Goal: Task Accomplishment & Management: Complete application form

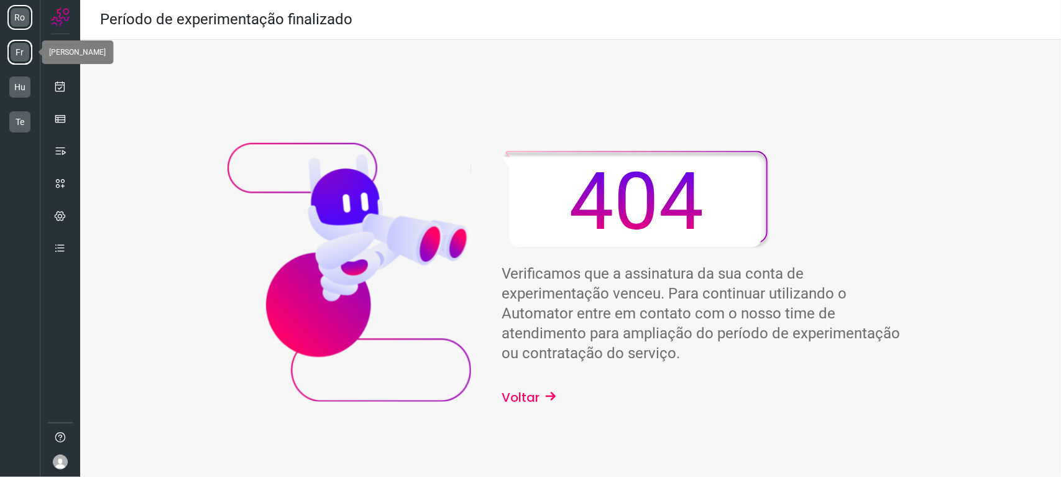
click at [16, 54] on li "Fr" at bounding box center [19, 52] width 25 height 25
click at [27, 84] on li "Hu" at bounding box center [19, 87] width 25 height 25
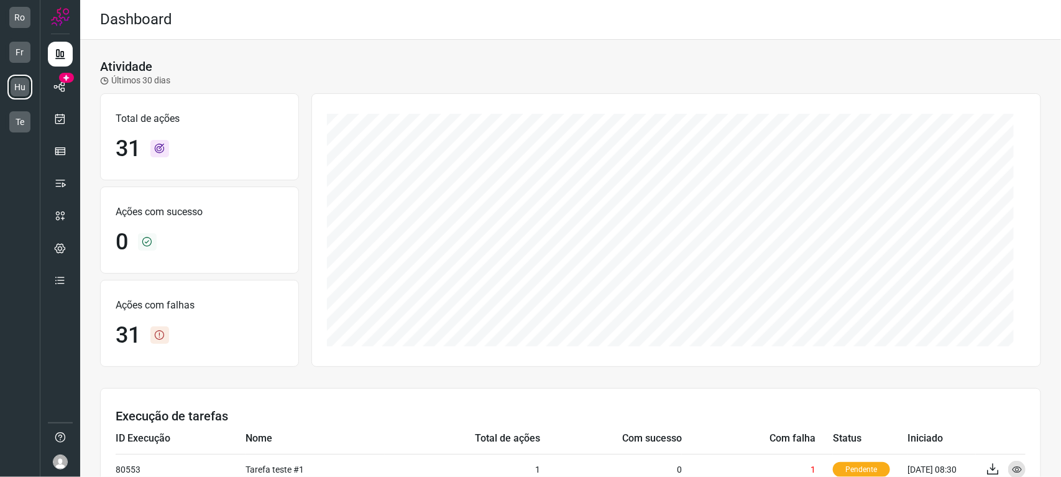
click at [58, 463] on img at bounding box center [60, 461] width 15 height 15
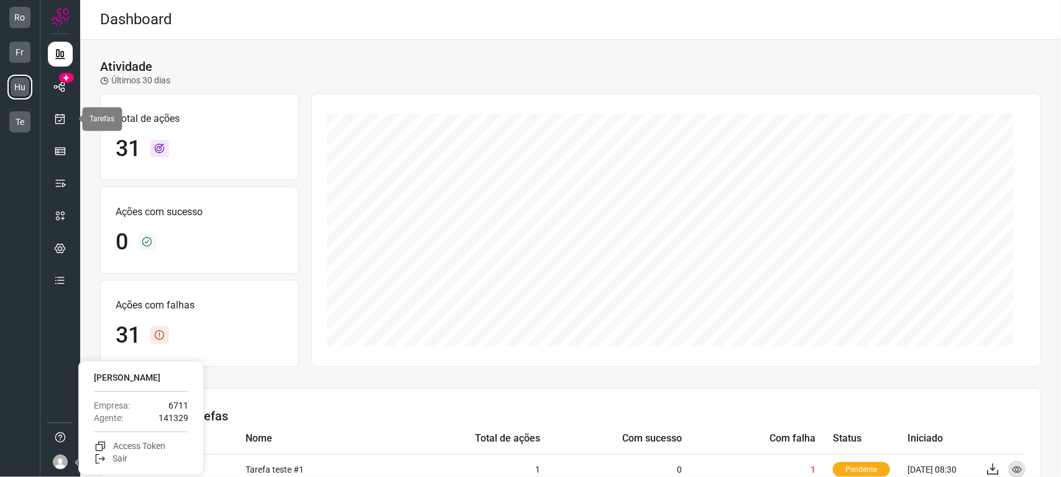
drag, startPoint x: 57, startPoint y: 119, endPoint x: 79, endPoint y: 125, distance: 22.6
click at [58, 119] on icon at bounding box center [60, 118] width 13 height 12
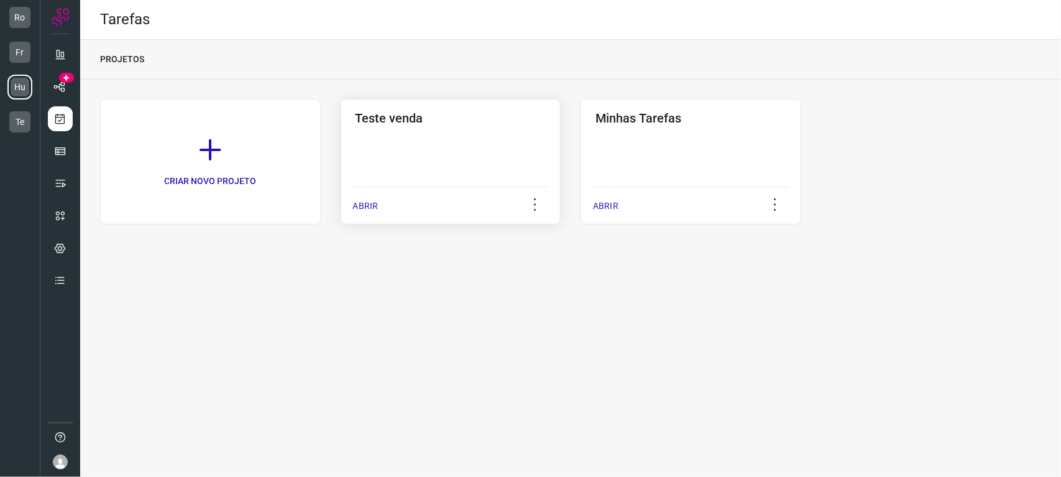
click at [580, 155] on div "Teste venda ABRIR" at bounding box center [690, 162] width 221 height 126
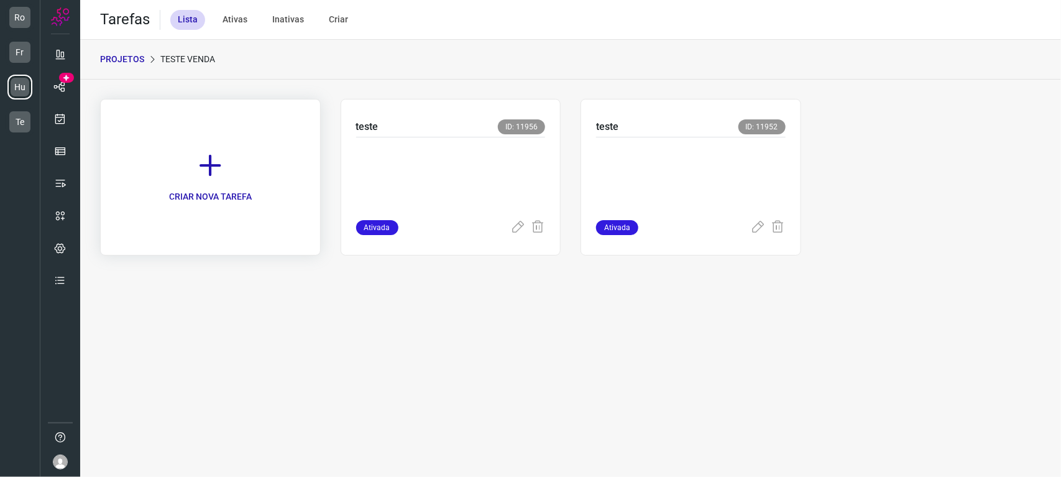
click at [196, 172] on icon at bounding box center [209, 165] width 27 height 27
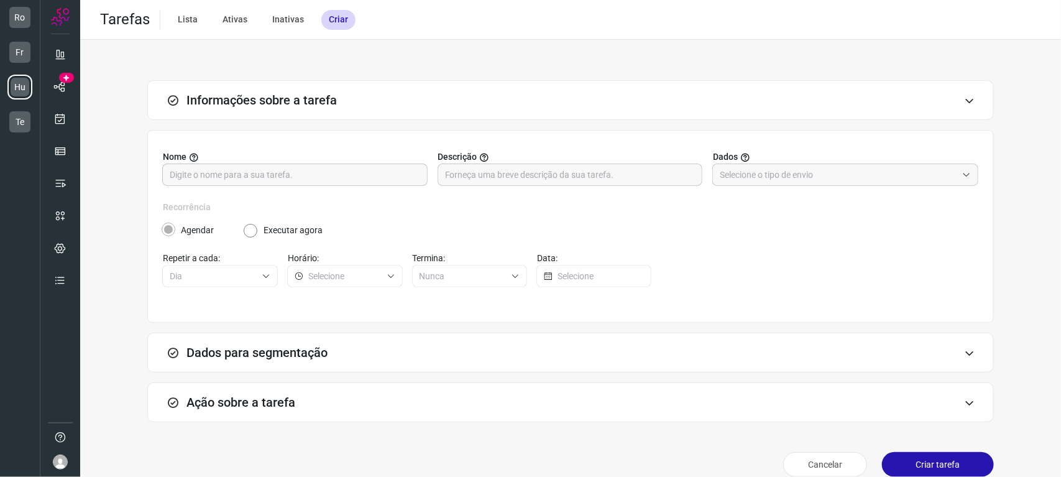
click at [314, 178] on input "text" at bounding box center [295, 174] width 250 height 21
type input "teste"
click at [760, 177] on input "text" at bounding box center [838, 174] width 237 height 21
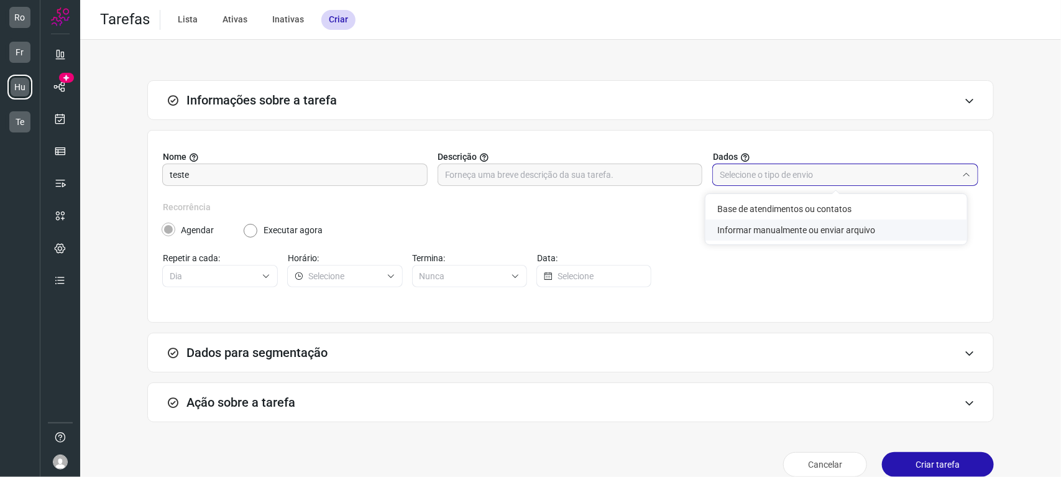
click at [766, 223] on li "Informar manualmente ou enviar arquivo" at bounding box center [836, 229] width 262 height 21
type input "Informar manualmente ou enviar arquivo"
radio input "false"
radio input "true"
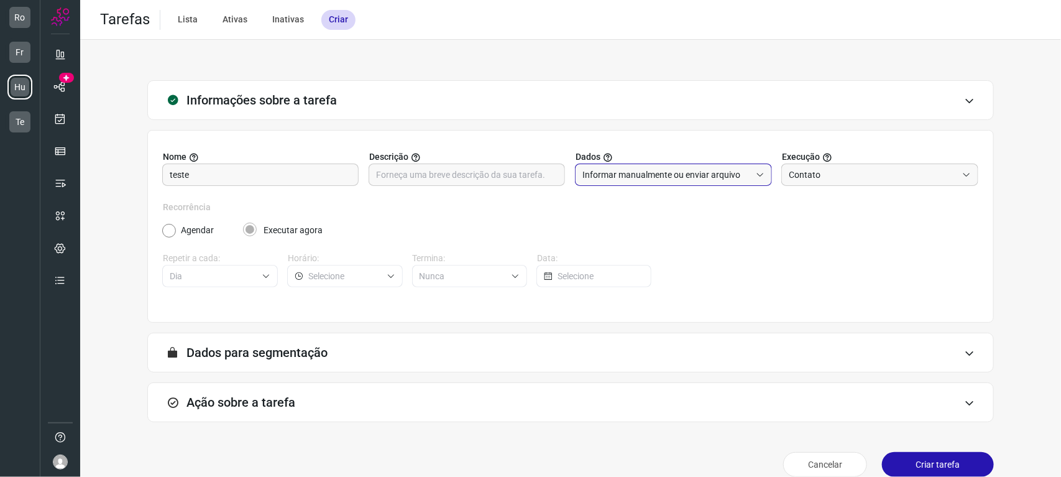
click at [267, 336] on div "A segmentação de dados está desabilitada porque a opção de envio manual foi sel…" at bounding box center [570, 353] width 846 height 40
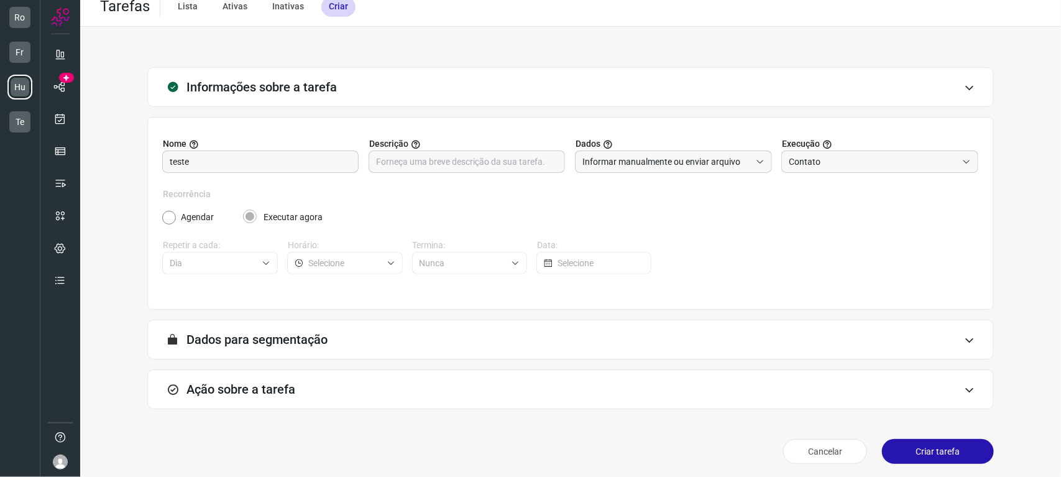
scroll to position [17, 0]
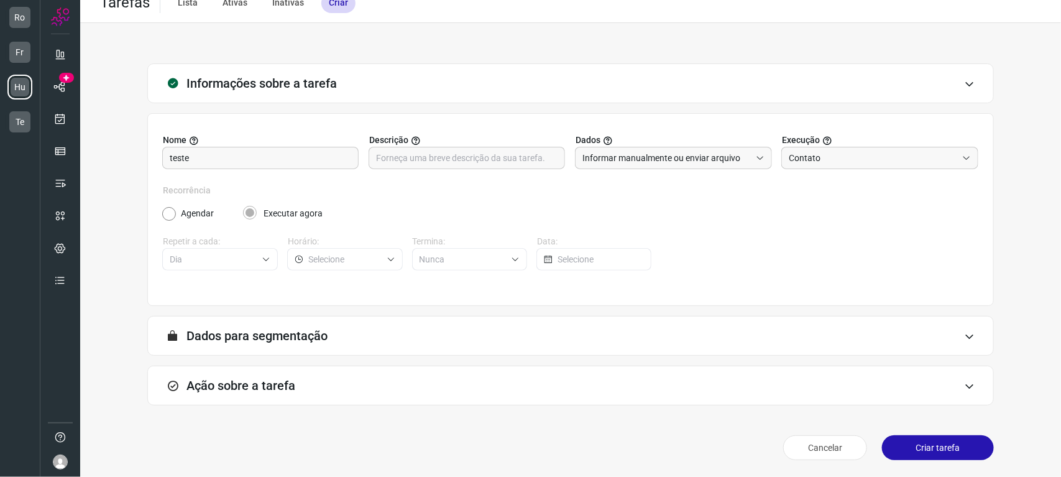
click at [869, 314] on div "Nome teste Descrição Dados Informar manualmente ou enviar arquivo Execução Cont…" at bounding box center [570, 214] width 846 height 203
click at [811, 163] on input "Contato" at bounding box center [873, 157] width 168 height 21
click at [818, 191] on span "Atendimento" at bounding box center [811, 192] width 50 height 10
click at [812, 162] on input "Atendimento" at bounding box center [873, 157] width 168 height 21
click at [809, 221] on li "Contato" at bounding box center [871, 213] width 194 height 21
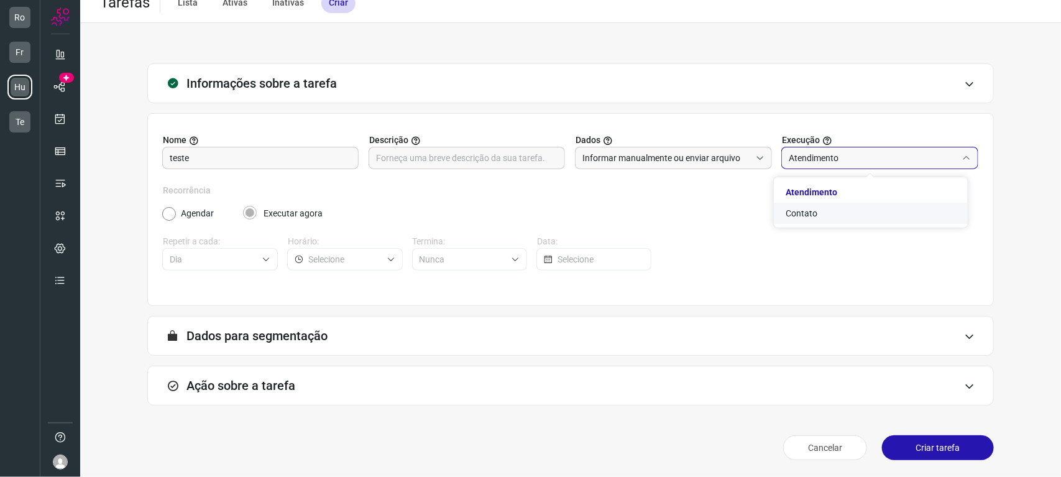
type input "Contato"
click at [339, 375] on div "Ação sobre a tarefa" at bounding box center [570, 385] width 846 height 40
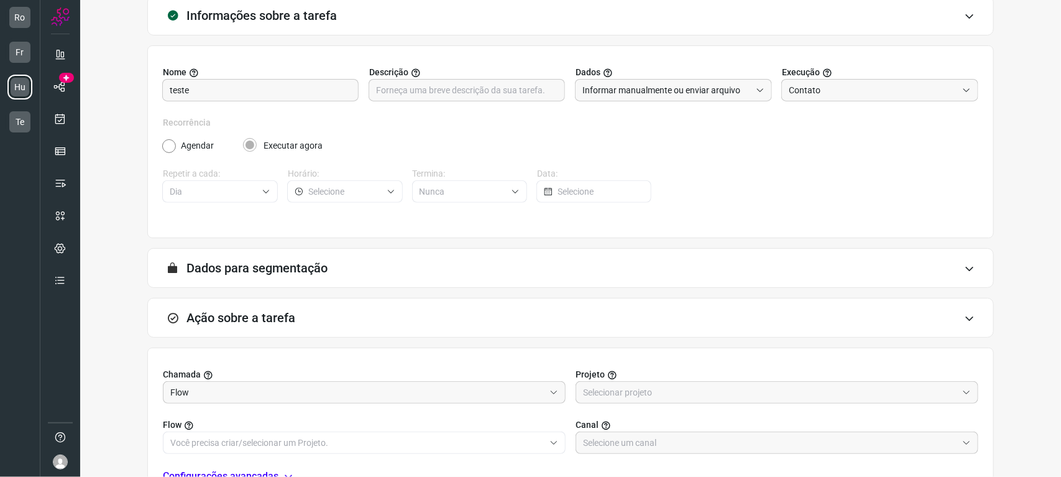
scroll to position [203, 0]
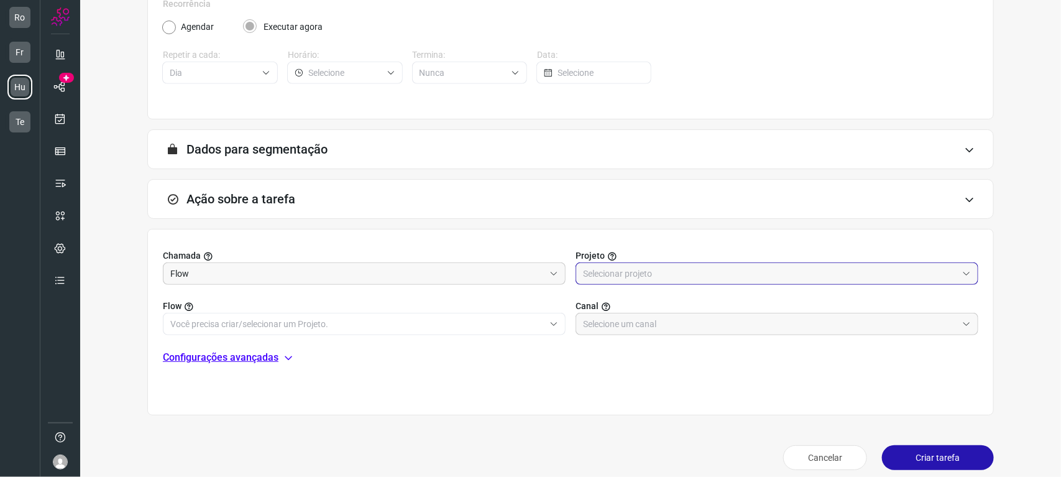
click at [611, 272] on input "text" at bounding box center [770, 273] width 374 height 21
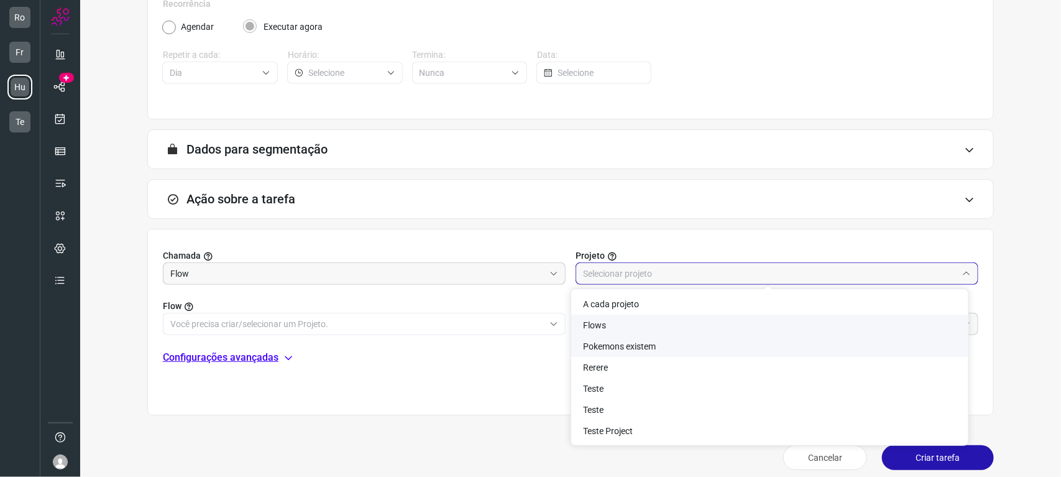
scroll to position [213, 0]
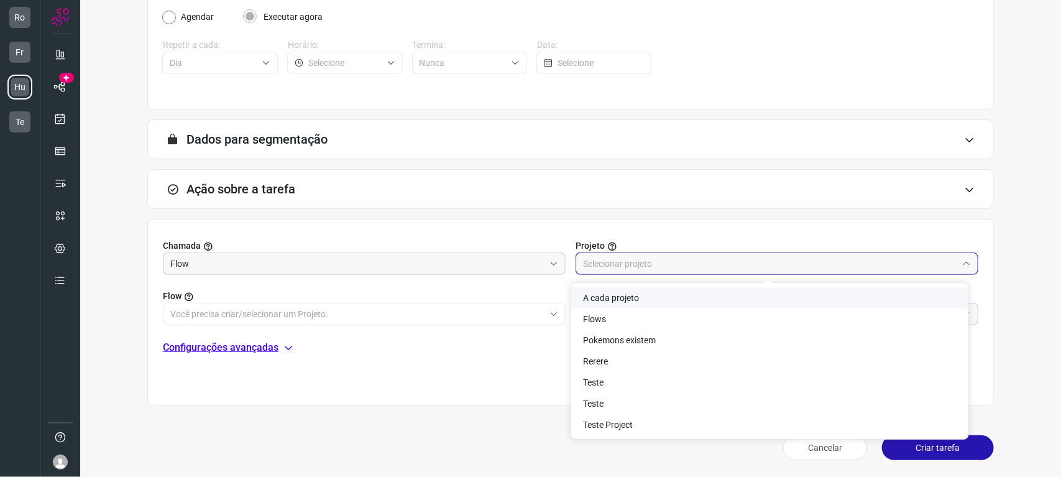
click at [597, 296] on span "A cada projeto" at bounding box center [612, 298] width 56 height 10
type input "A cada projeto"
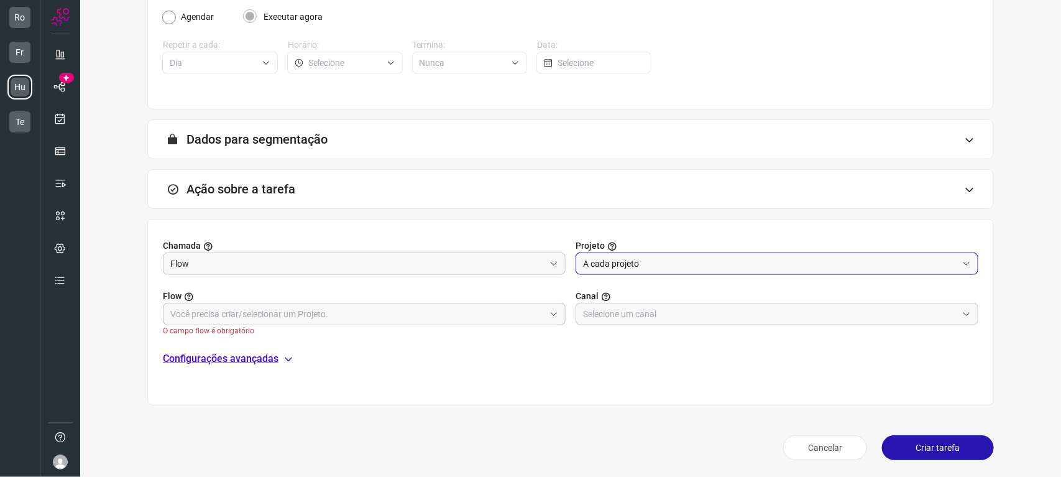
click at [257, 321] on input "text" at bounding box center [357, 313] width 374 height 21
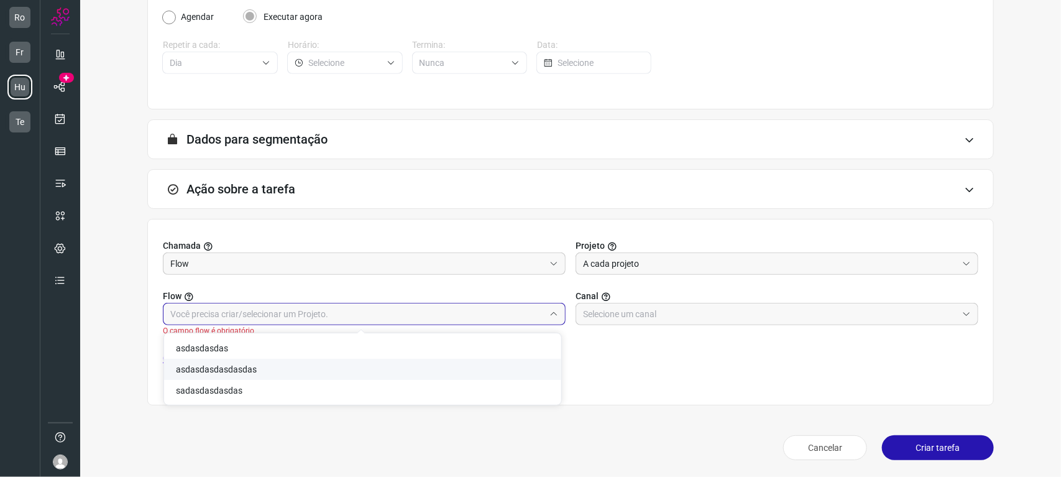
click at [243, 363] on li "asdasdasdasdasdas" at bounding box center [362, 369] width 397 height 21
type input "asdasdasdasdasdas"
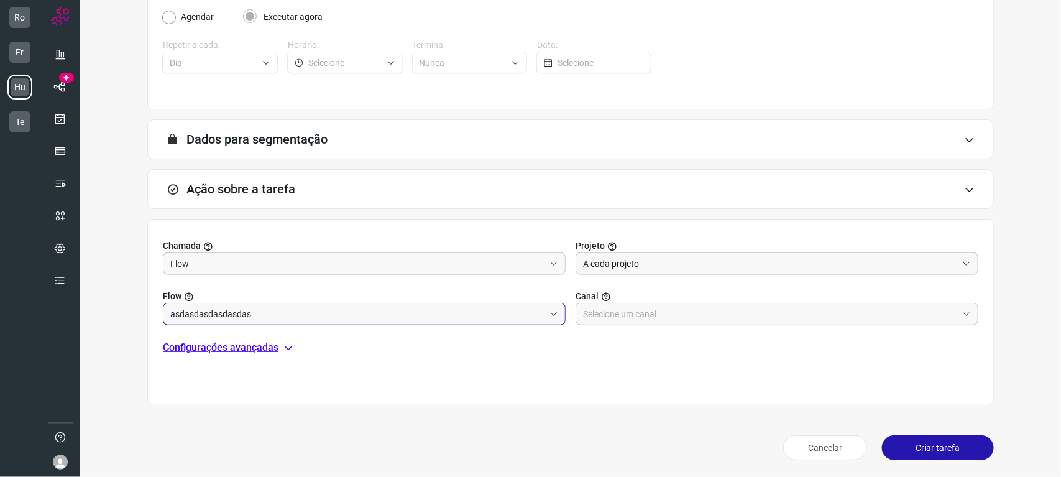
click at [476, 255] on input "Flow" at bounding box center [357, 263] width 374 height 21
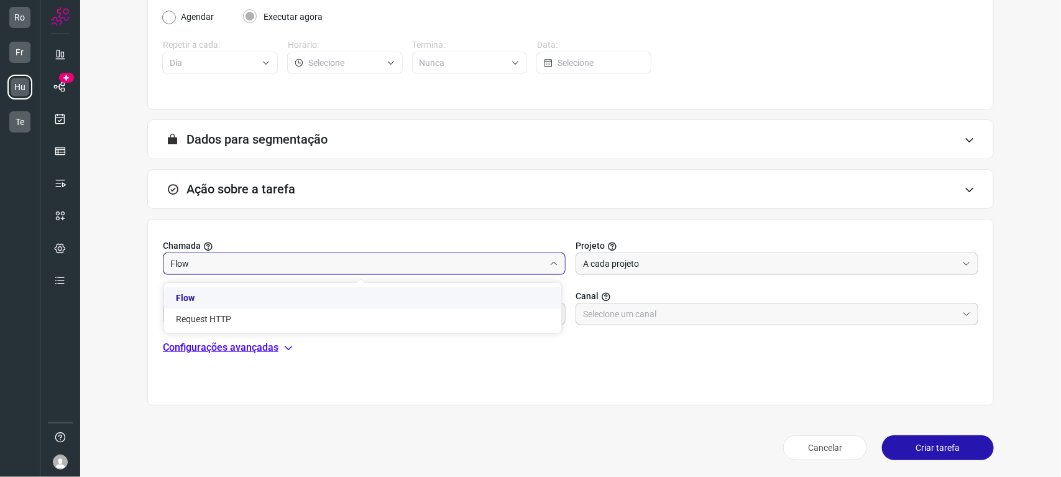
click at [294, 239] on label "Chamada" at bounding box center [364, 245] width 403 height 13
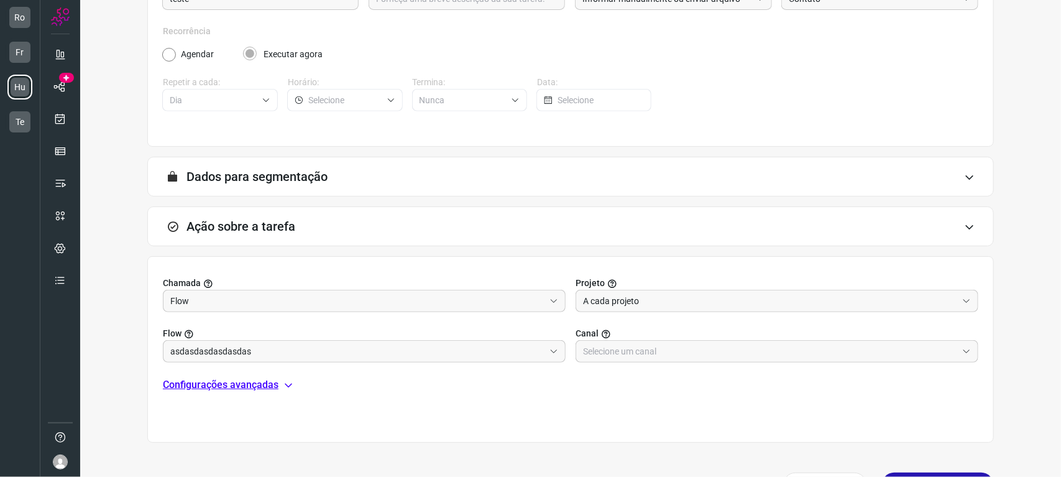
scroll to position [186, 0]
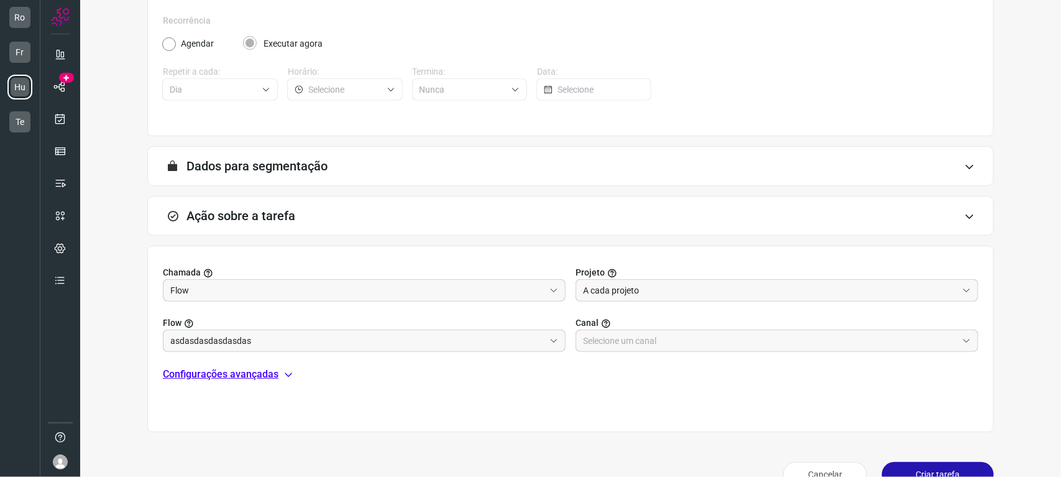
click at [256, 213] on h3 "Ação sobre a tarefa" at bounding box center [240, 215] width 109 height 15
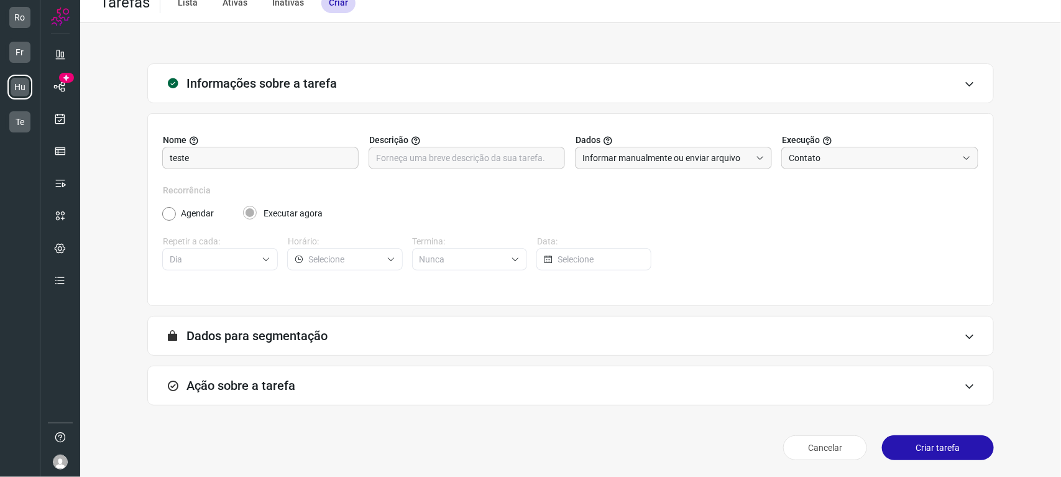
click at [280, 382] on h3 "Ação sobre a tarefa" at bounding box center [240, 385] width 109 height 15
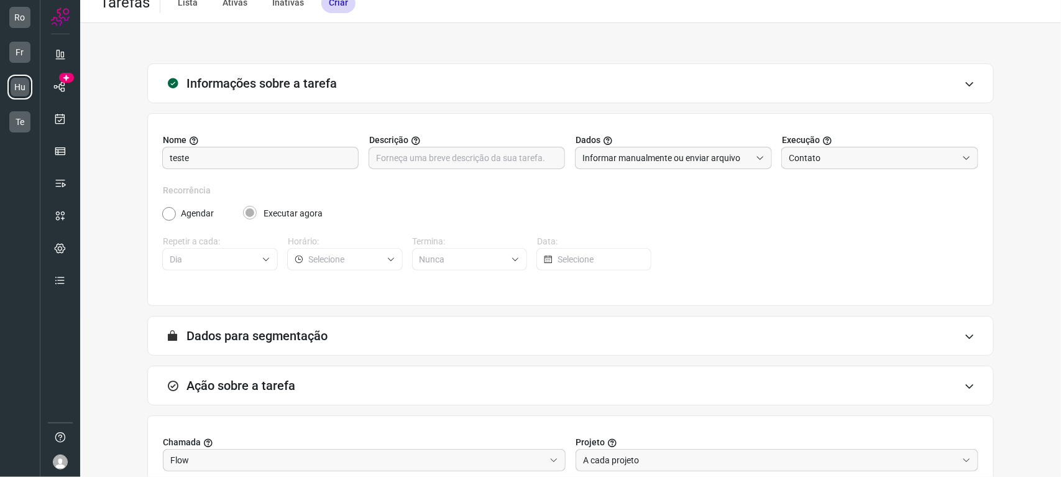
scroll to position [186, 0]
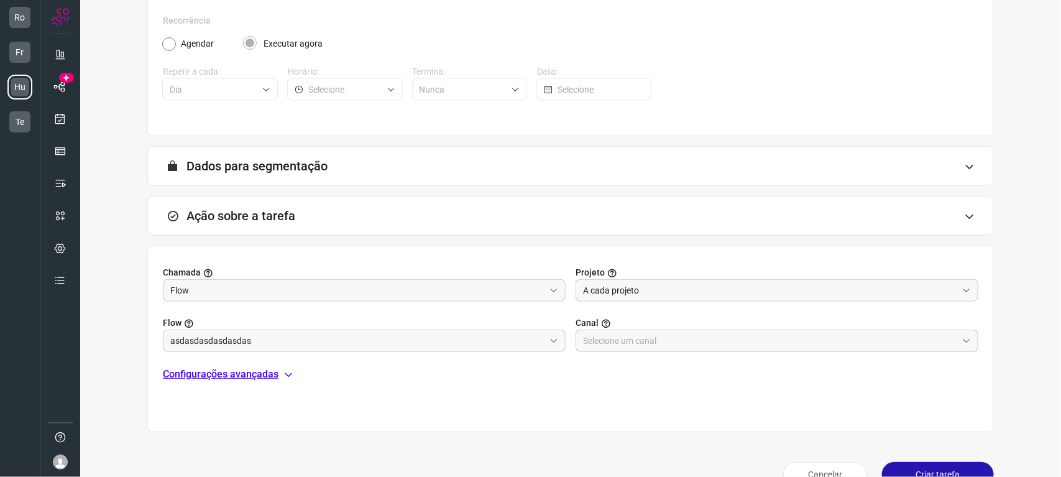
click at [641, 346] on input "text" at bounding box center [770, 340] width 374 height 21
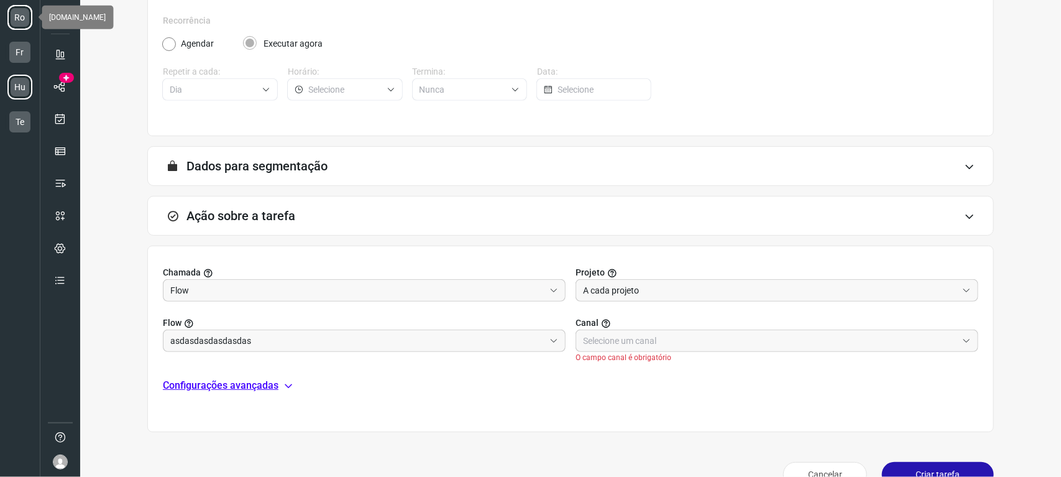
click at [23, 25] on li "Ro" at bounding box center [19, 17] width 25 height 25
click at [21, 19] on li "Ro" at bounding box center [19, 17] width 25 height 25
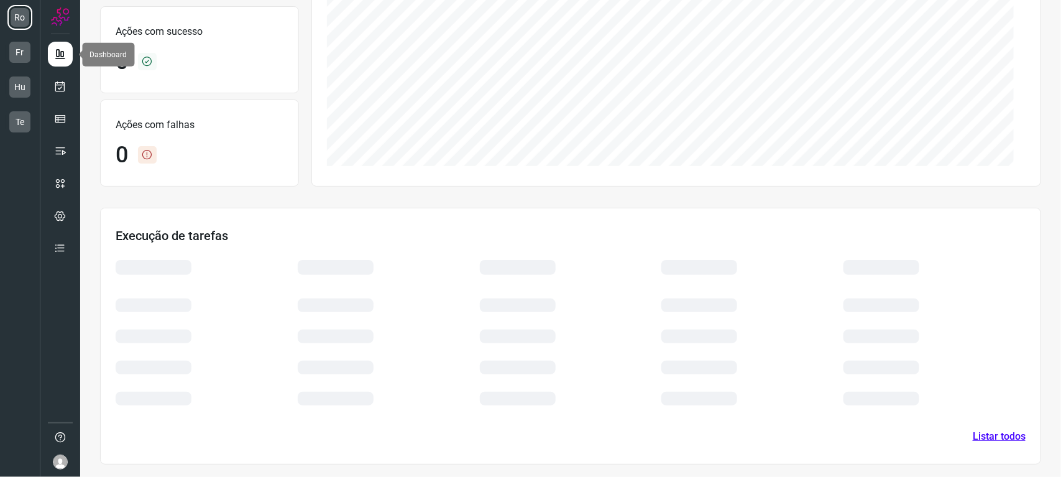
scroll to position [181, 0]
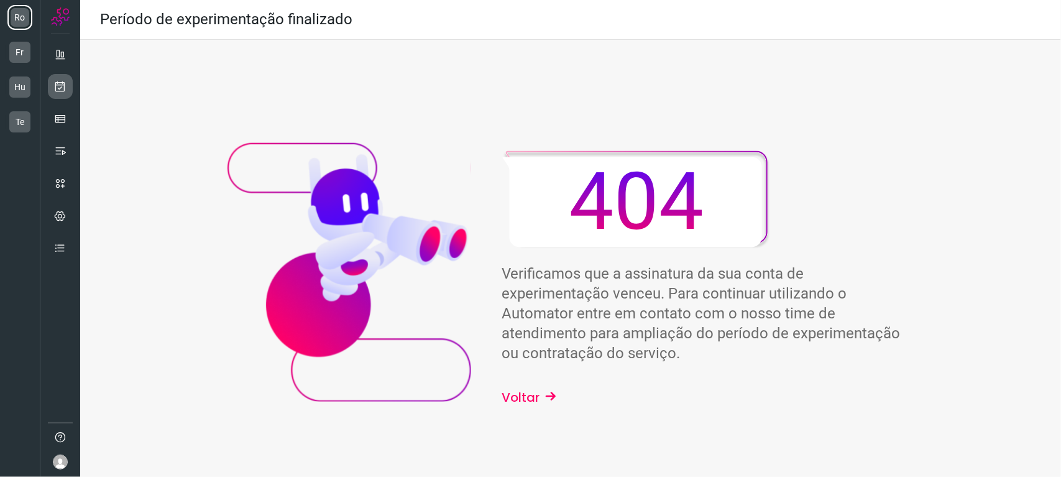
click at [58, 94] on link at bounding box center [60, 86] width 25 height 25
click at [63, 449] on div at bounding box center [60, 445] width 25 height 47
click at [62, 464] on img at bounding box center [60, 461] width 15 height 15
click at [176, 415] on p "350855" at bounding box center [173, 417] width 30 height 12
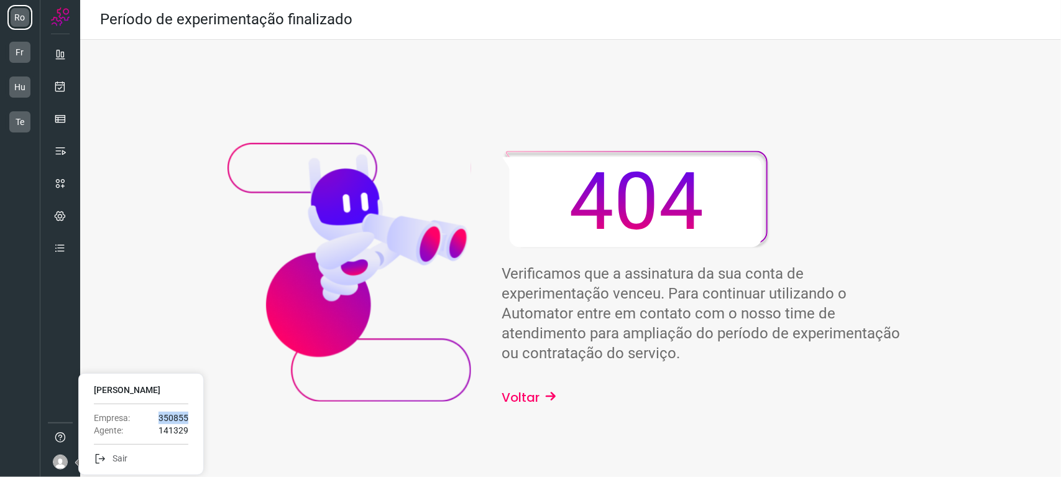
copy p "350855"
click at [175, 409] on ul "Lucas Azevedo Empresa: 350855 Agente: 141329 Sair" at bounding box center [141, 424] width 124 height 101
click at [173, 415] on p "350855" at bounding box center [173, 417] width 30 height 12
click at [17, 91] on li "Hu" at bounding box center [19, 87] width 25 height 25
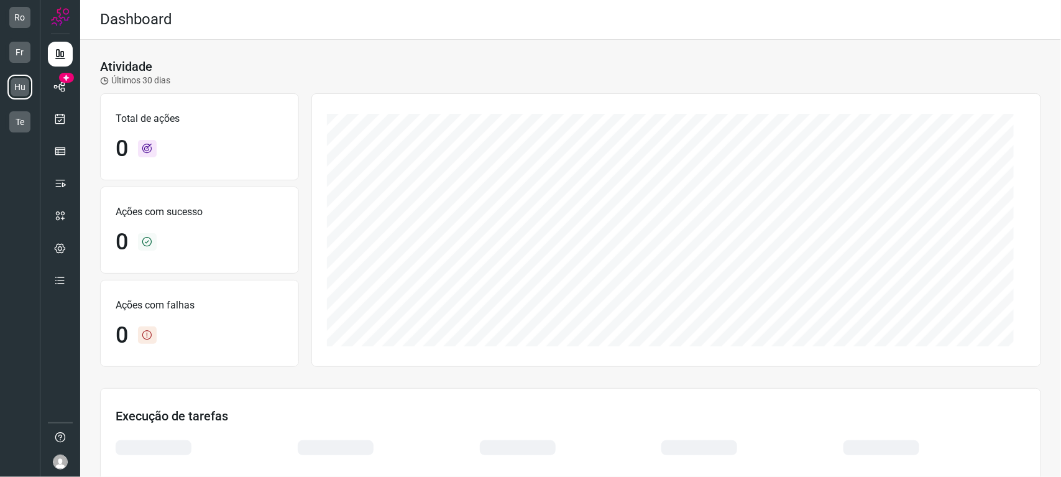
click at [63, 454] on div at bounding box center [60, 445] width 25 height 47
click at [63, 460] on img at bounding box center [60, 461] width 15 height 15
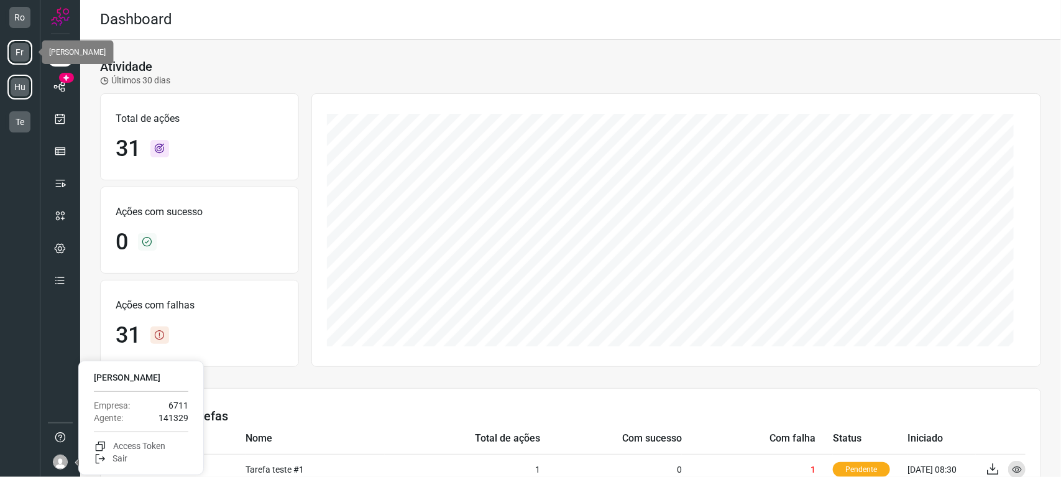
click at [23, 48] on li "Fr" at bounding box center [19, 52] width 25 height 25
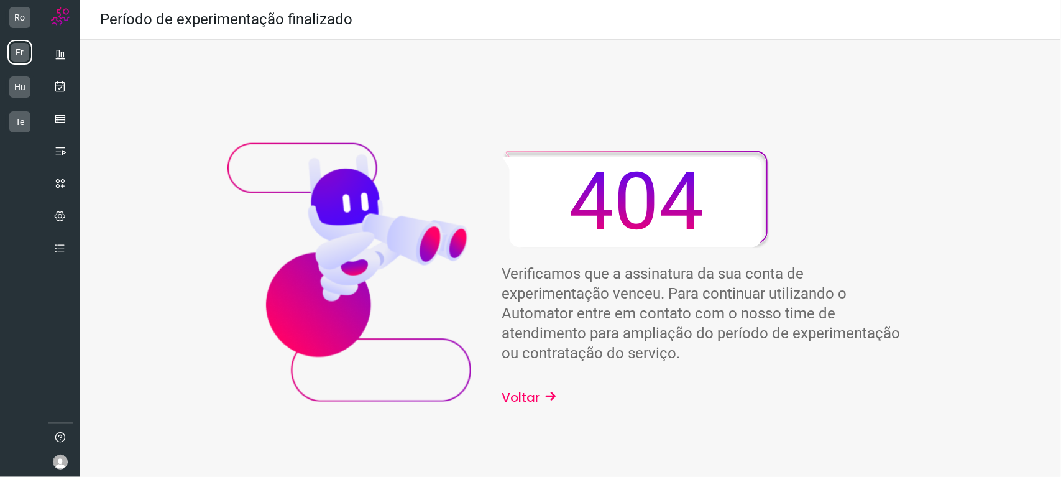
click at [60, 463] on img at bounding box center [60, 461] width 15 height 15
click at [178, 417] on p "350372" at bounding box center [173, 417] width 30 height 12
click at [22, 46] on li "Fr" at bounding box center [19, 52] width 25 height 25
click at [58, 456] on img at bounding box center [60, 461] width 15 height 15
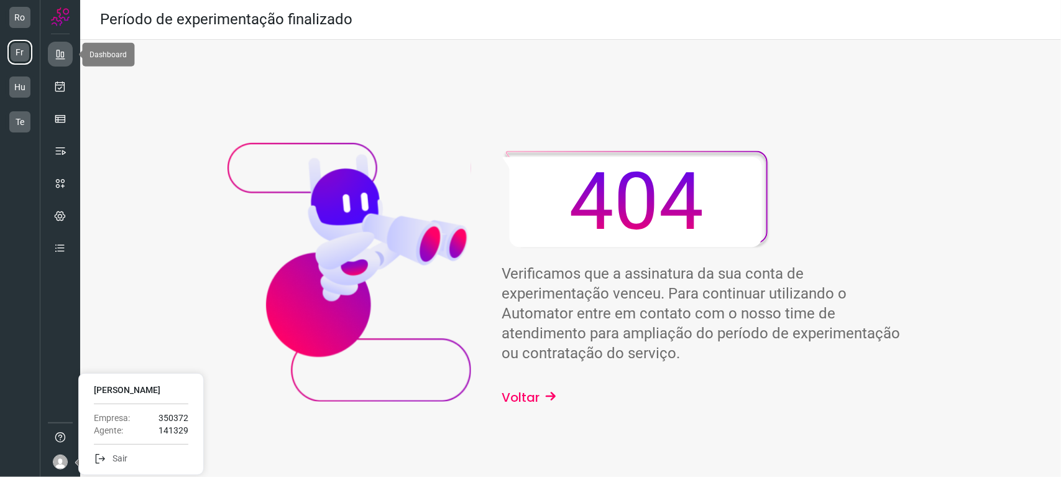
click at [60, 50] on icon at bounding box center [60, 54] width 12 height 12
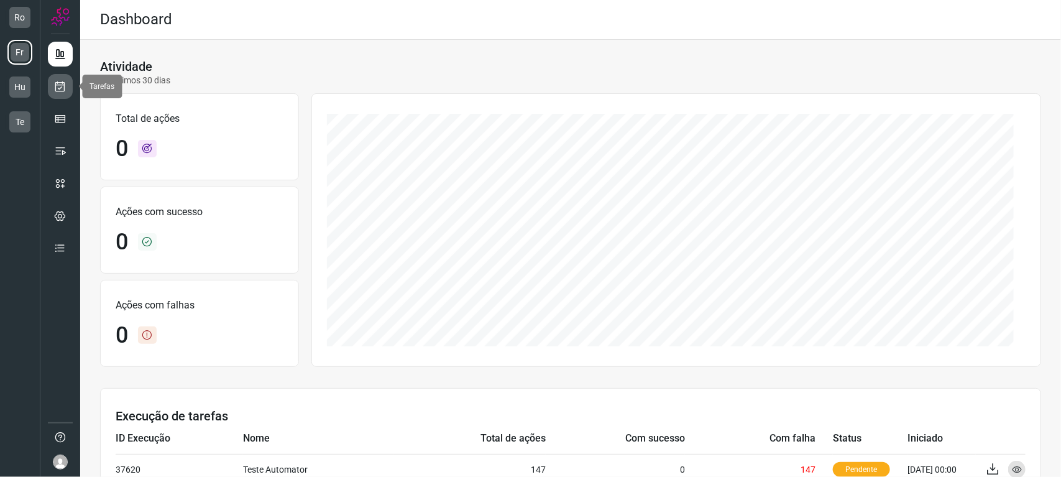
click at [57, 89] on icon at bounding box center [60, 86] width 13 height 12
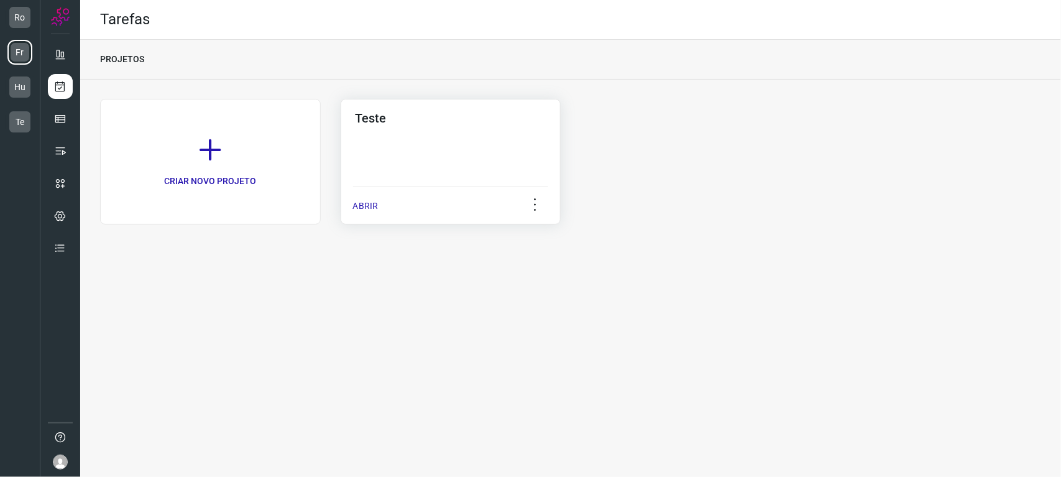
click at [407, 172] on div "Teste ABRIR" at bounding box center [451, 162] width 221 height 126
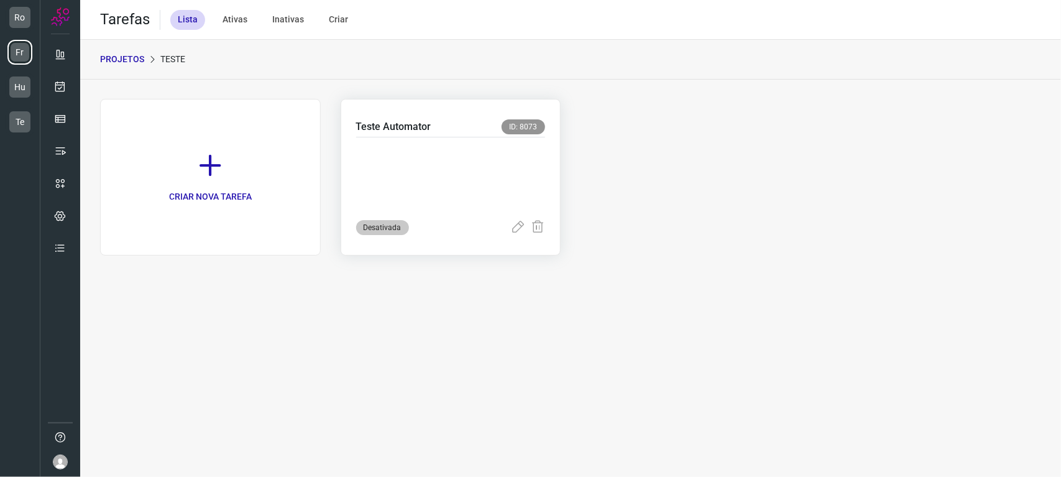
click at [423, 188] on p at bounding box center [449, 176] width 186 height 62
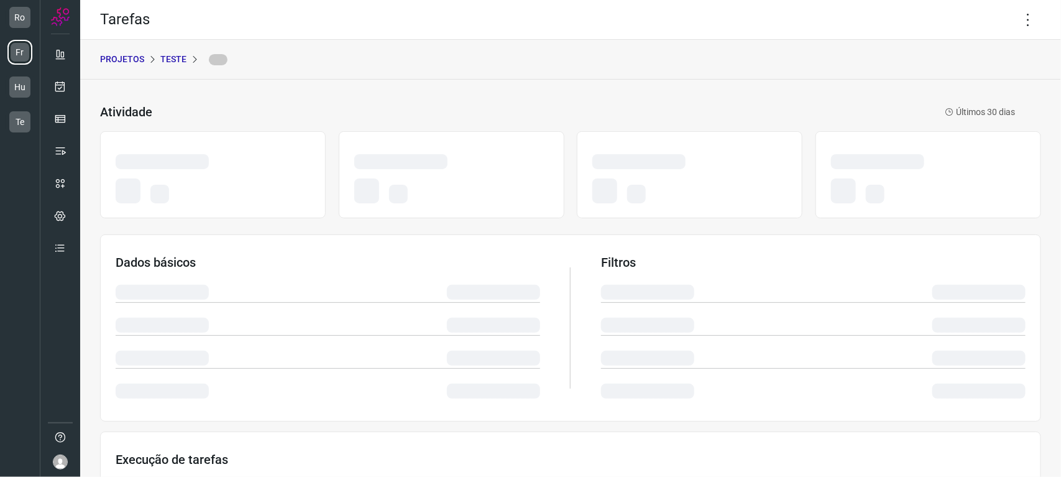
click at [179, 53] on p "Teste" at bounding box center [173, 59] width 26 height 13
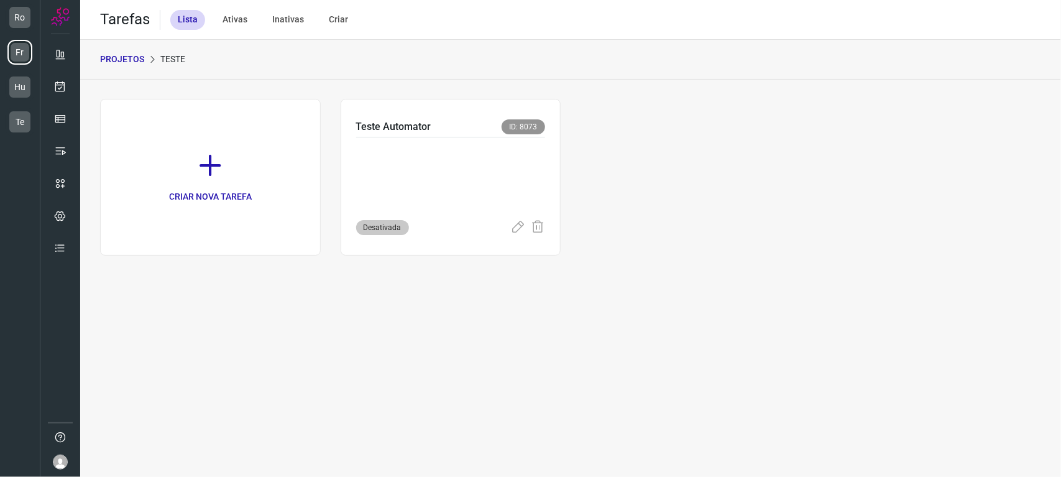
click at [175, 55] on p "Teste" at bounding box center [172, 59] width 25 height 13
click at [227, 163] on link "CRIAR NOVA TAREFA" at bounding box center [210, 177] width 221 height 157
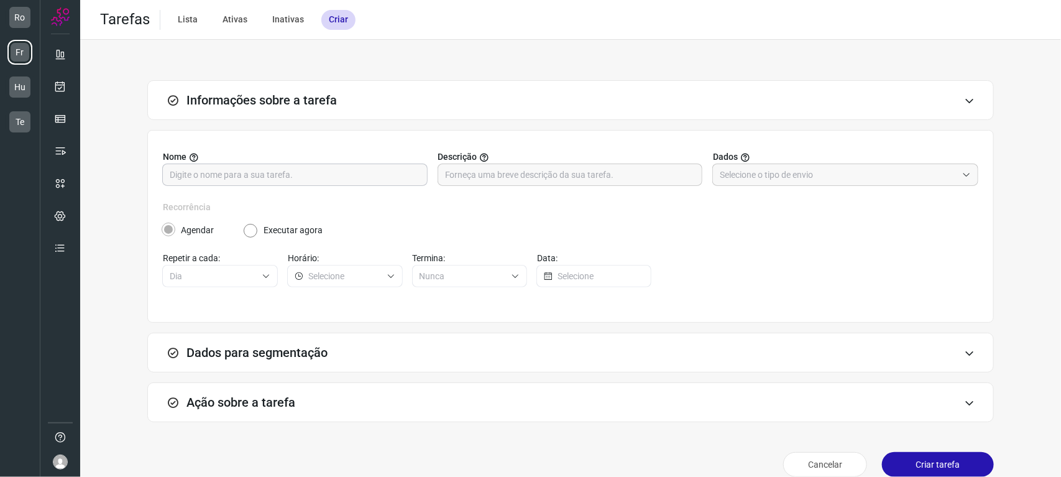
click at [334, 173] on input "text" at bounding box center [295, 174] width 250 height 21
type input "teste"
click at [763, 175] on input "text" at bounding box center [838, 174] width 237 height 21
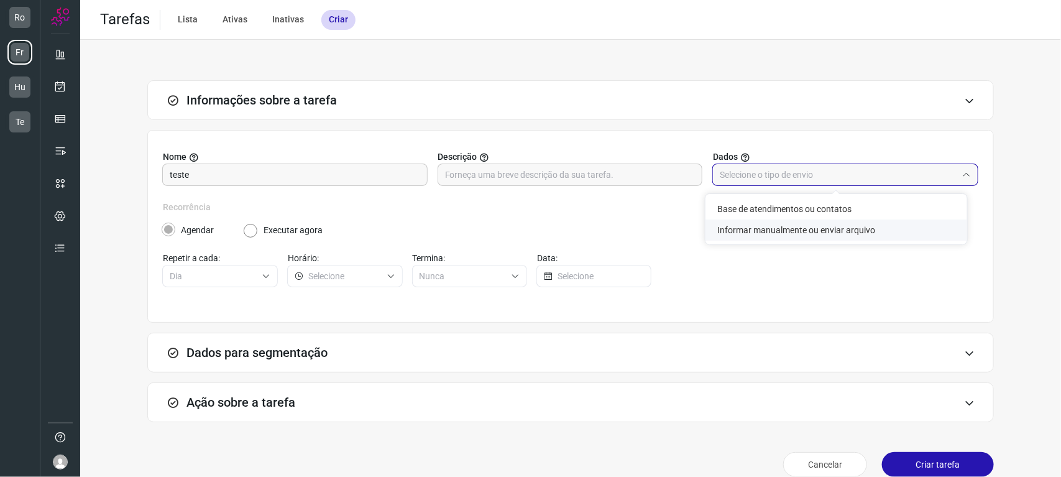
click at [761, 231] on li "Informar manualmente ou enviar arquivo" at bounding box center [836, 229] width 262 height 21
type input "Informar manualmente ou enviar arquivo"
radio input "false"
radio input "true"
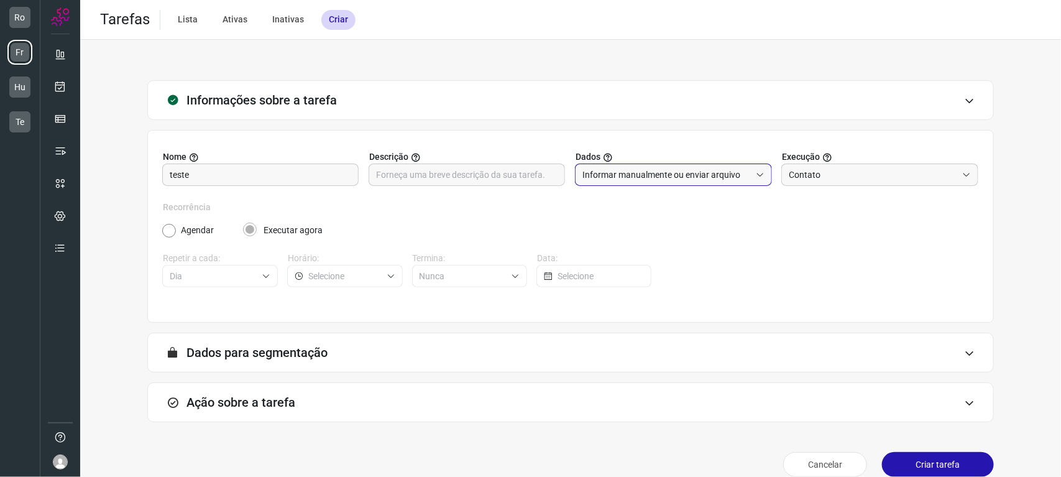
click at [262, 390] on div "Ação sobre a tarefa" at bounding box center [570, 402] width 846 height 40
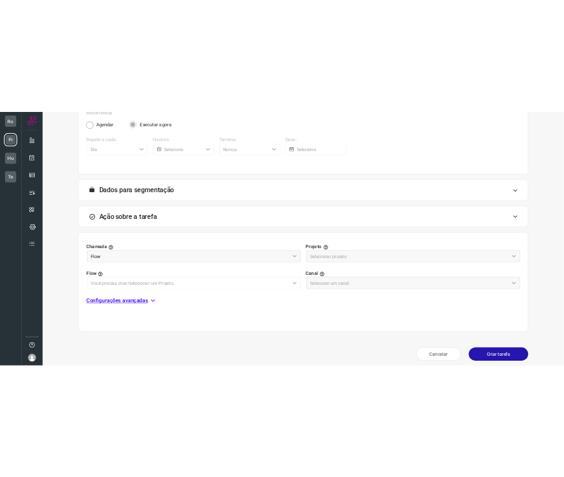
scroll to position [213, 0]
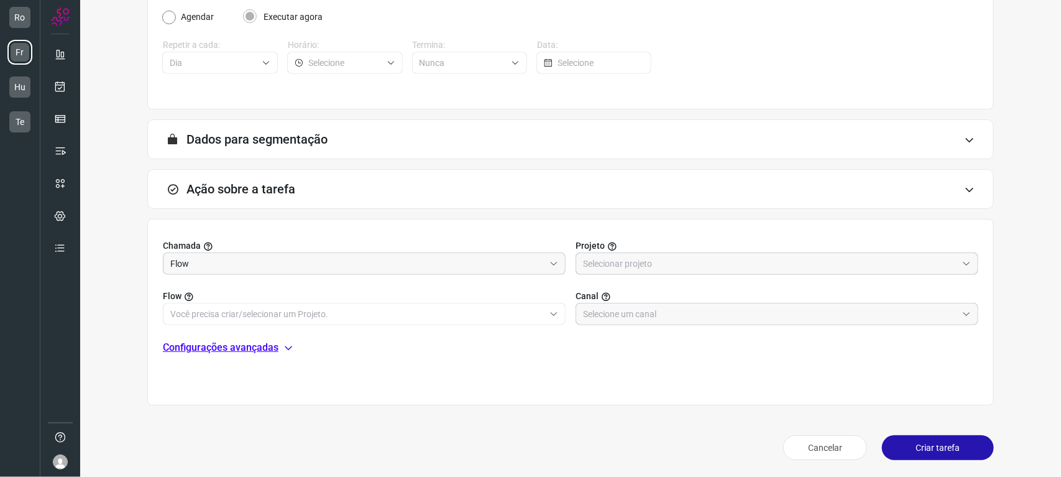
click at [613, 263] on input "text" at bounding box center [770, 263] width 374 height 21
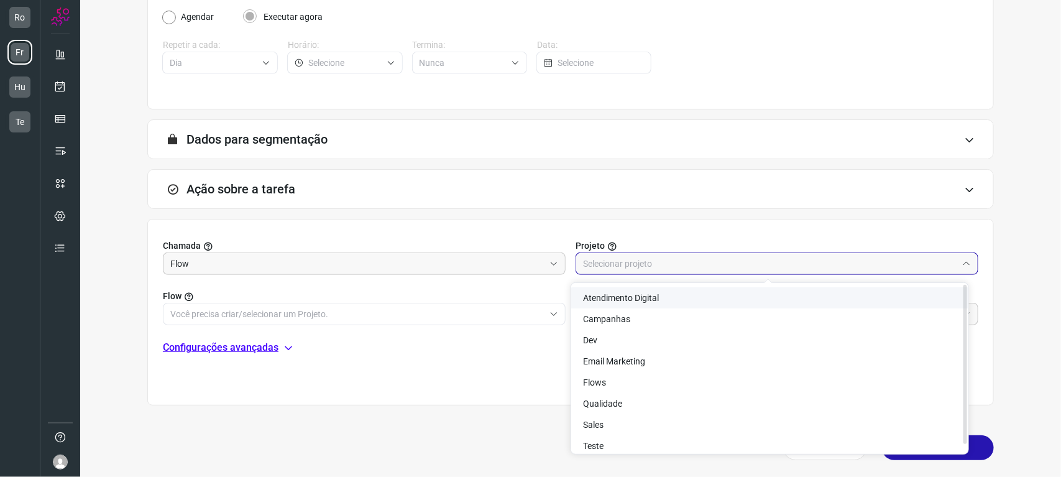
click at [630, 298] on span "Atendimento Digital" at bounding box center [622, 298] width 76 height 10
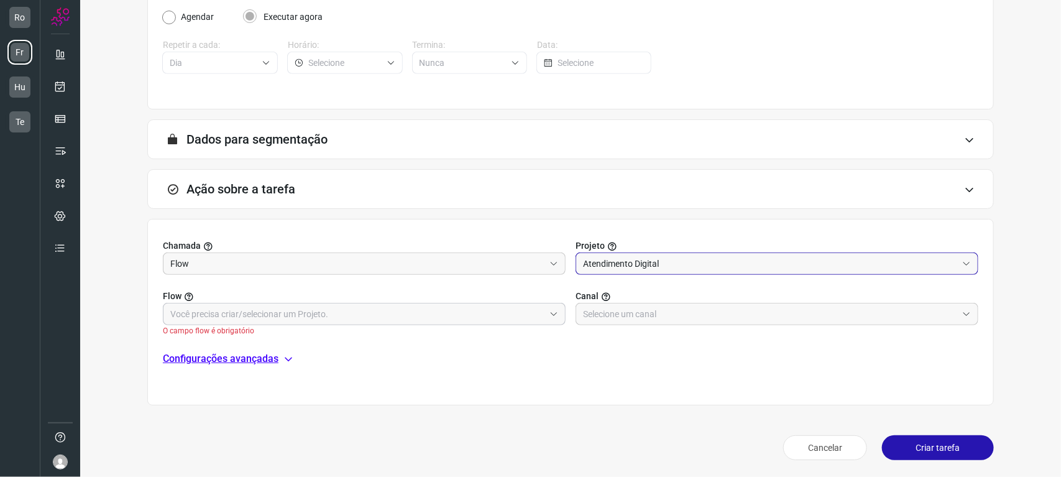
click at [274, 321] on input "text" at bounding box center [357, 313] width 374 height 21
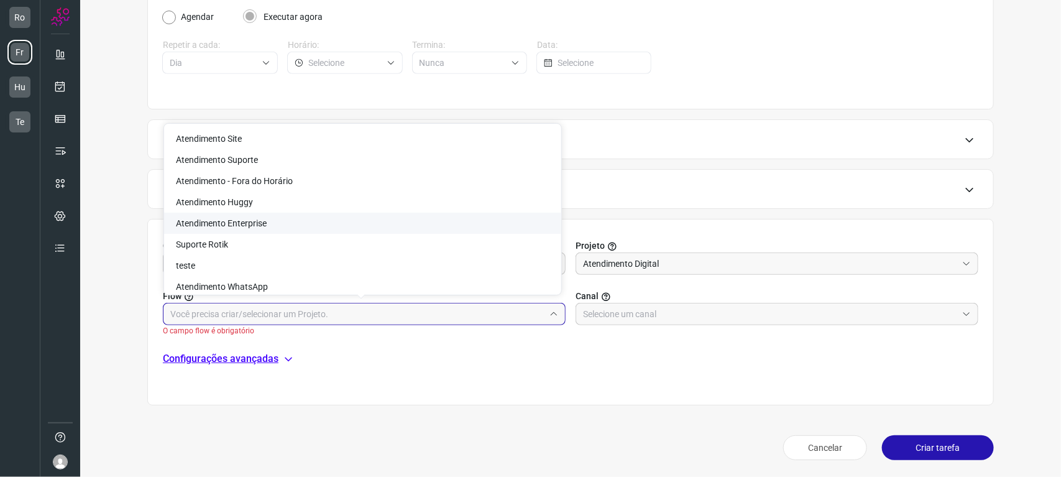
click at [671, 233] on div "Chamada Flow Projeto Atendimento Digital Flow O campo flow é obrigatório Canal …" at bounding box center [570, 312] width 846 height 186
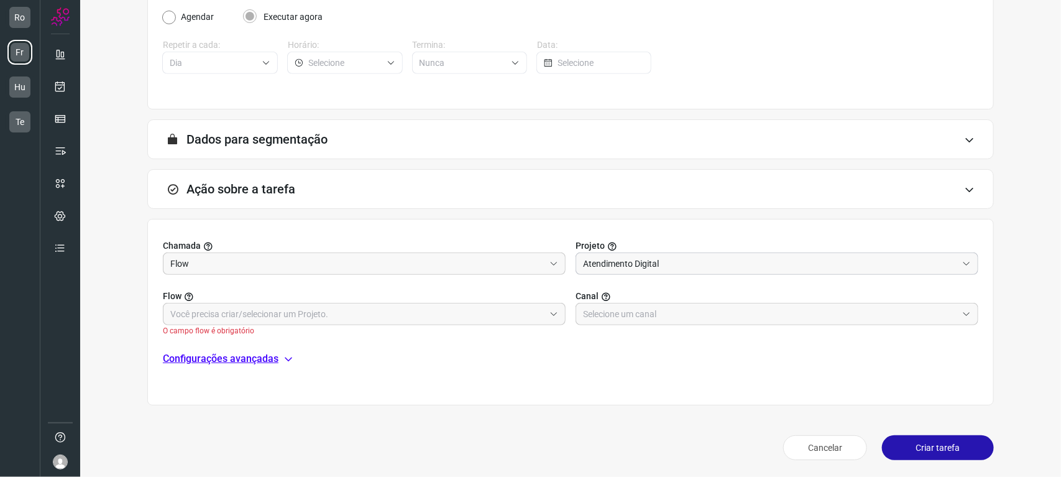
click at [657, 263] on input "Atendimento Digital" at bounding box center [770, 263] width 374 height 21
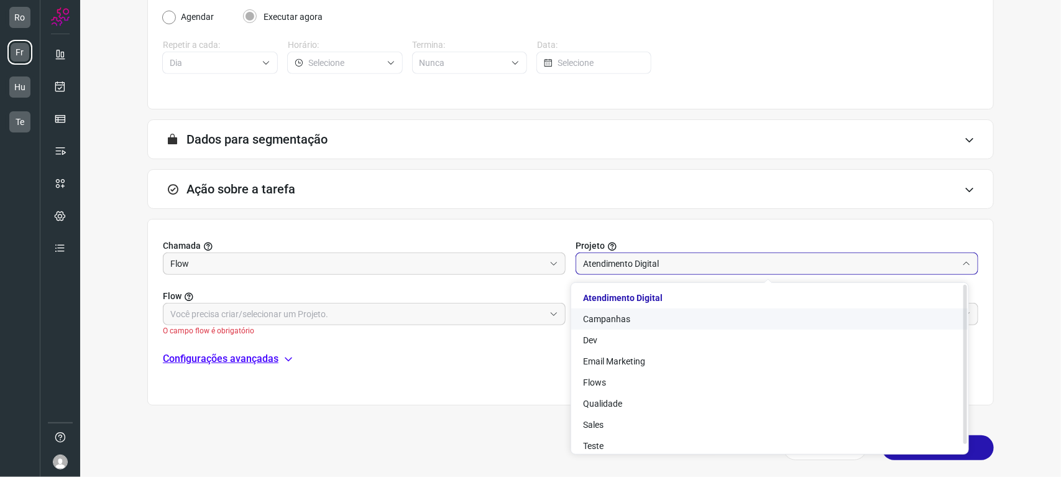
click at [620, 324] on span "Campanhas" at bounding box center [607, 319] width 47 height 10
type input "Campanhas"
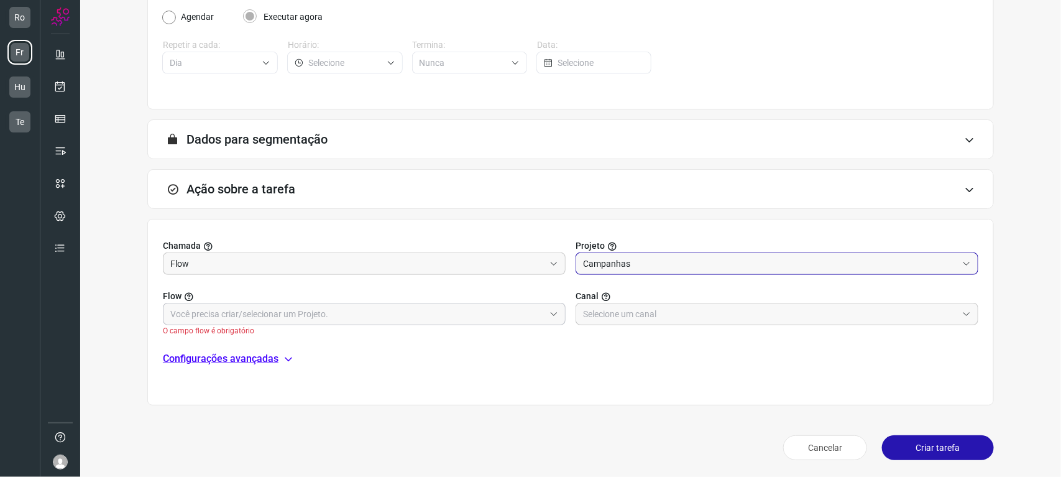
click at [323, 308] on input "text" at bounding box center [357, 313] width 374 height 21
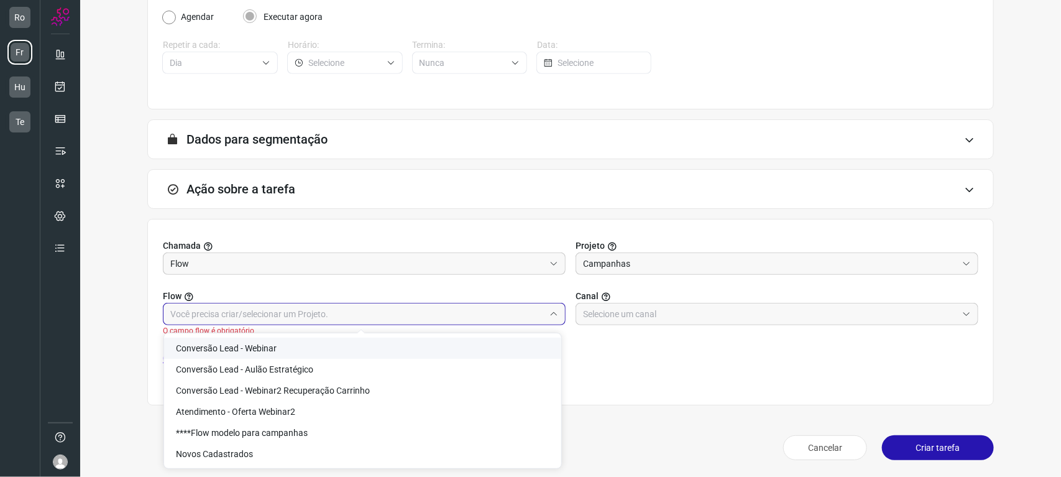
click at [327, 353] on li "Conversão Lead - Webinar" at bounding box center [362, 347] width 397 height 21
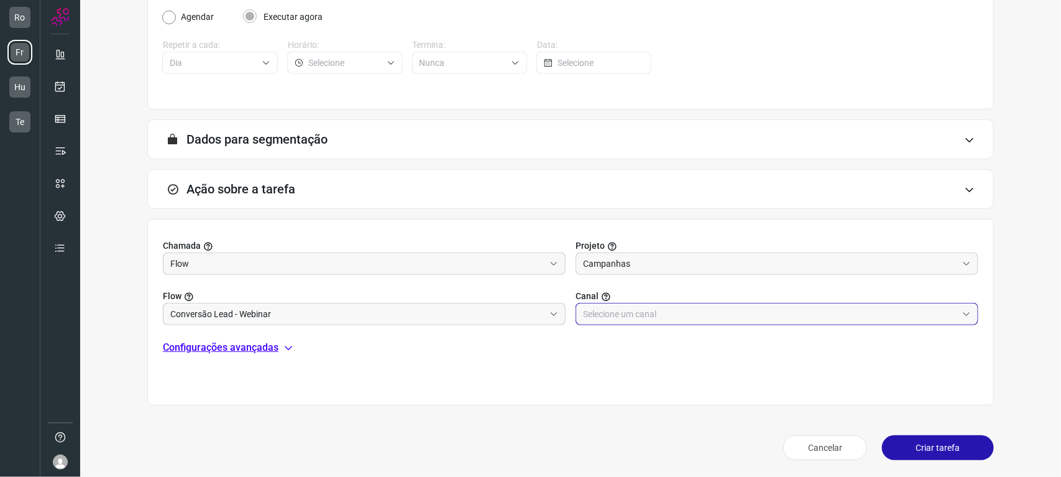
click at [667, 308] on input "text" at bounding box center [770, 313] width 374 height 21
click at [663, 308] on input "text" at bounding box center [770, 313] width 374 height 21
click at [656, 305] on input "text" at bounding box center [770, 313] width 374 height 21
click at [652, 286] on div "Flow Conversão Lead - Webinar Canal O campo canal é obrigatório" at bounding box center [570, 306] width 815 height 62
click at [647, 303] on input "text" at bounding box center [770, 313] width 374 height 21
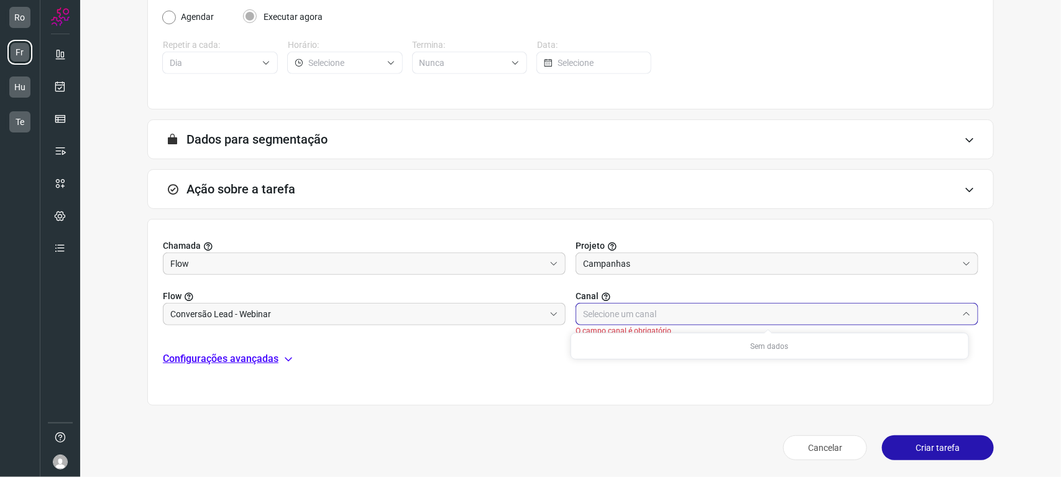
click at [646, 286] on div "Flow Conversão Lead - Webinar Canal O campo canal é obrigatório" at bounding box center [570, 306] width 815 height 62
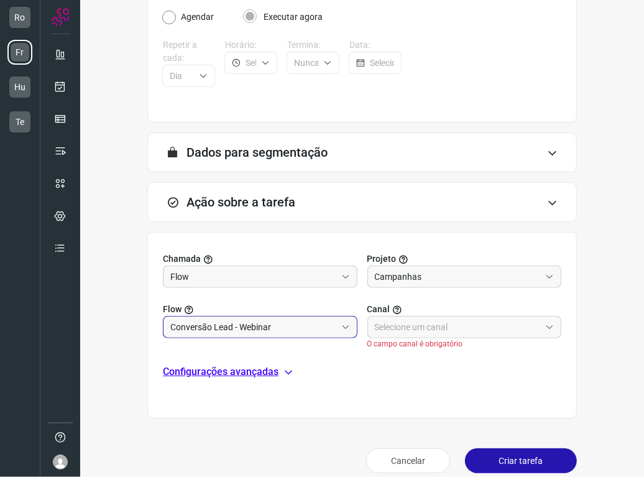
click at [272, 327] on input "Conversão Lead - Webinar" at bounding box center [253, 326] width 166 height 21
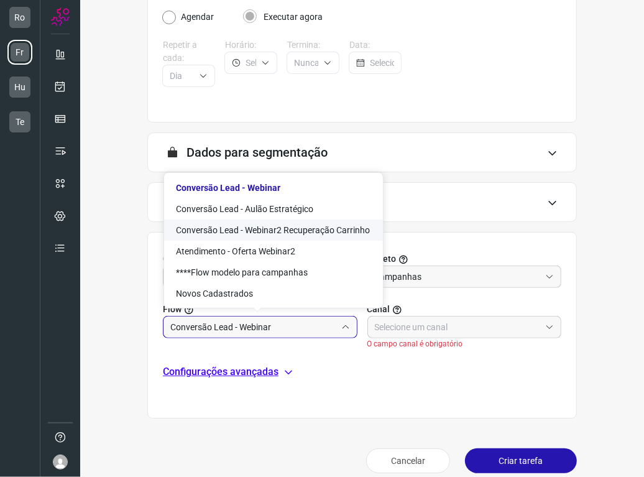
click at [222, 237] on li "Conversão Lead - Webinar2 Recuperação Carrinho" at bounding box center [273, 229] width 219 height 21
type input "Conversão Lead - Webinar2 Recuperação Carrinho"
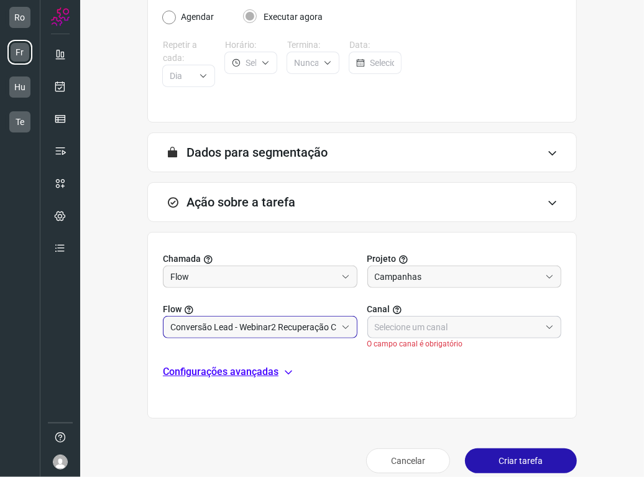
click at [390, 320] on input "text" at bounding box center [458, 326] width 166 height 21
click at [405, 274] on input "Campanhas" at bounding box center [458, 276] width 166 height 21
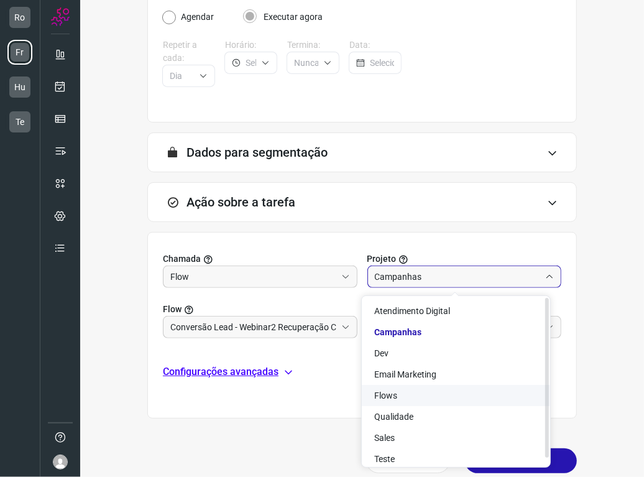
click at [411, 390] on li "Flows" at bounding box center [456, 395] width 188 height 21
type input "Flows"
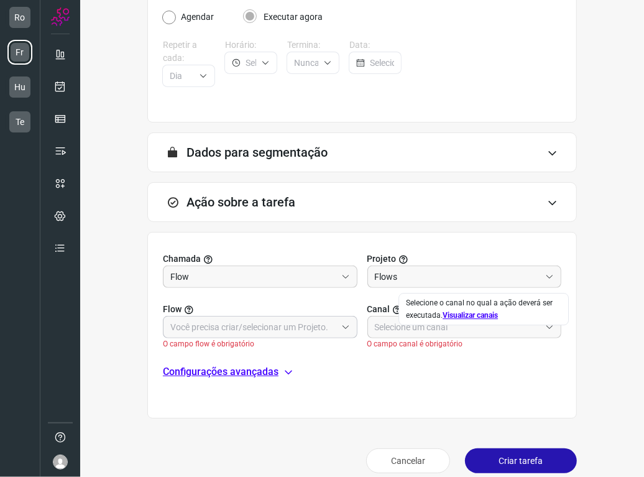
click at [270, 326] on input "text" at bounding box center [253, 326] width 166 height 21
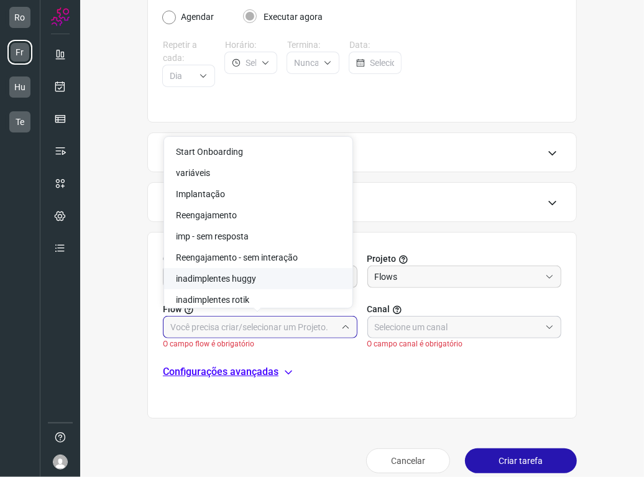
click at [442, 326] on input "text" at bounding box center [458, 326] width 166 height 21
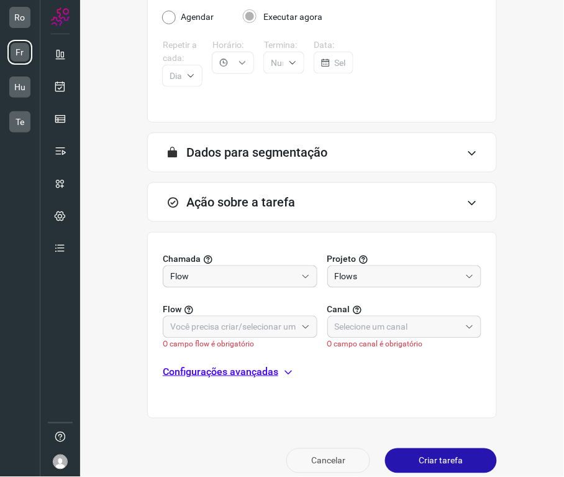
click at [328, 454] on button "Cancelar" at bounding box center [329, 460] width 84 height 25
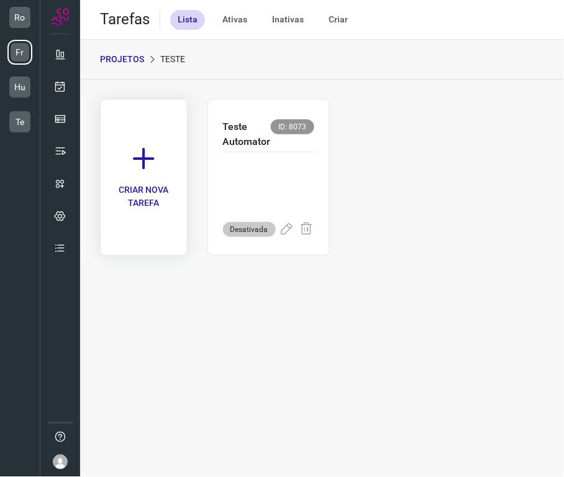
click at [151, 168] on icon at bounding box center [143, 158] width 27 height 27
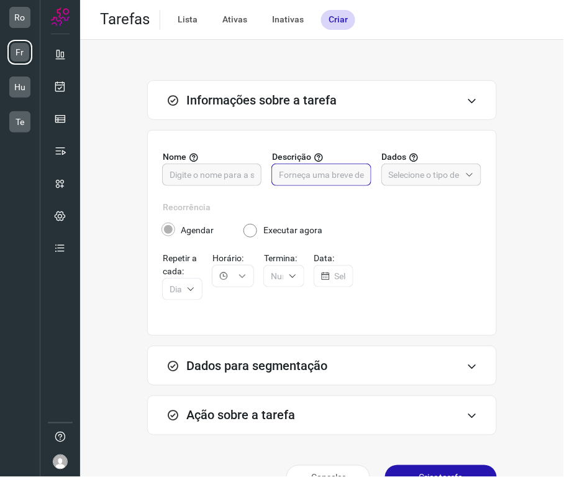
click at [322, 174] on input "text" at bounding box center [321, 174] width 85 height 21
type input "tedte"
click at [403, 172] on input "text" at bounding box center [424, 174] width 71 height 21
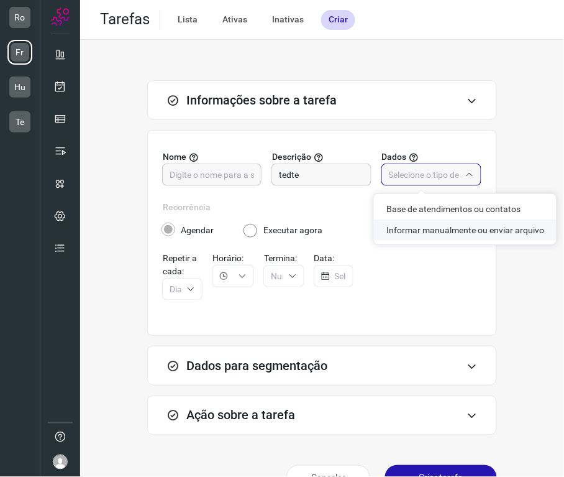
click at [420, 230] on li "Informar manualmente ou enviar arquivo" at bounding box center [465, 229] width 183 height 21
type input "Informar manualmente ou enviar arquivo"
radio input "false"
radio input "true"
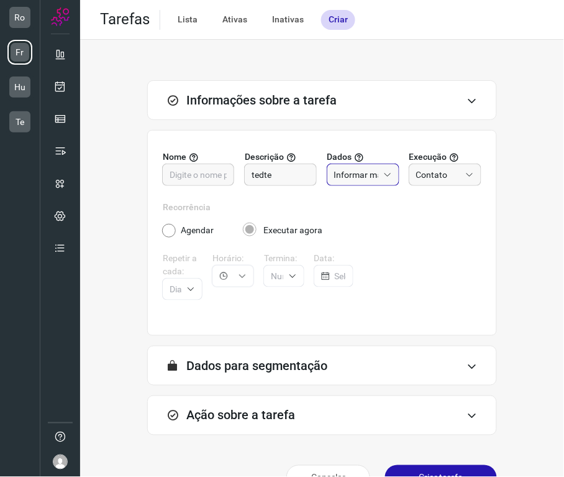
click at [287, 382] on div "A segmentação de dados está desabilitada porque a opção de envio manual foi sel…" at bounding box center [322, 366] width 350 height 40
click at [288, 415] on h3 "Ação sobre a tarefa" at bounding box center [240, 415] width 109 height 15
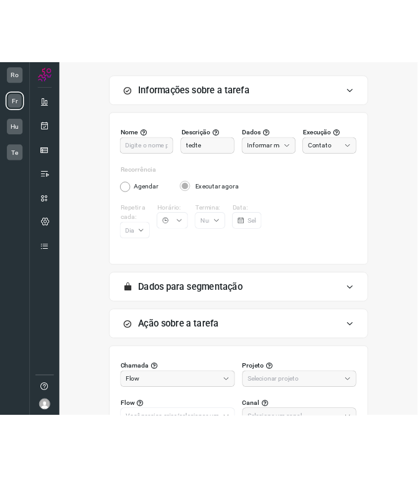
scroll to position [186, 0]
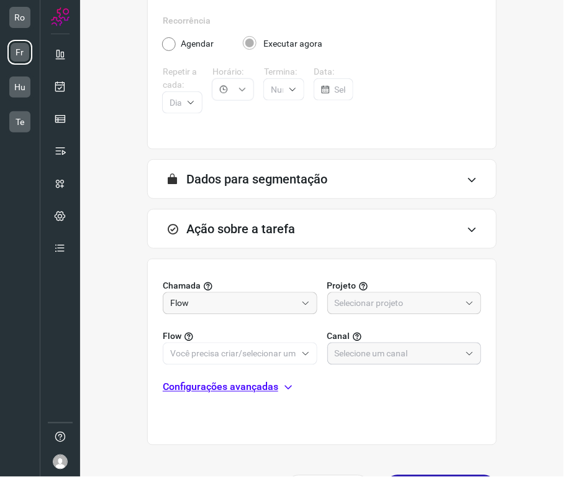
click at [369, 354] on input "text" at bounding box center [398, 353] width 126 height 21
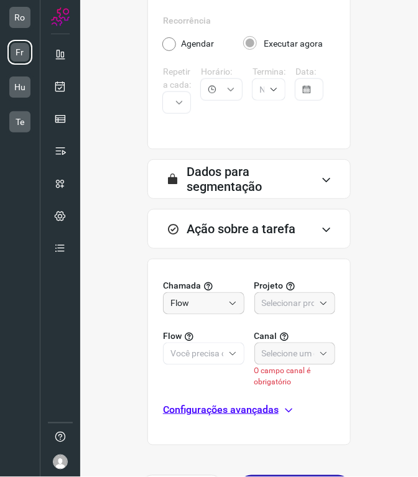
click at [62, 459] on img at bounding box center [60, 461] width 15 height 15
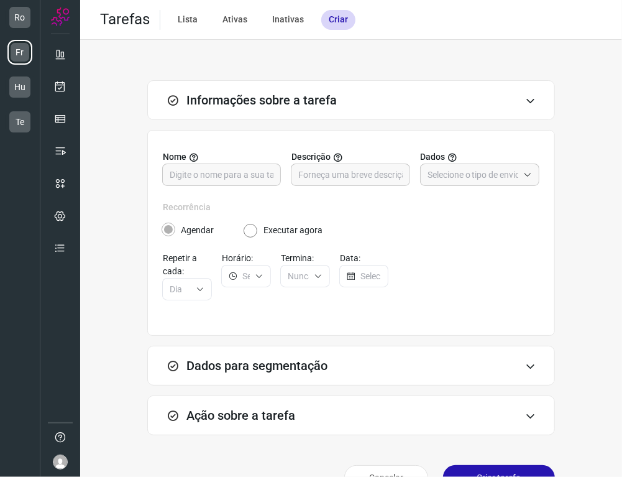
scroll to position [30, 0]
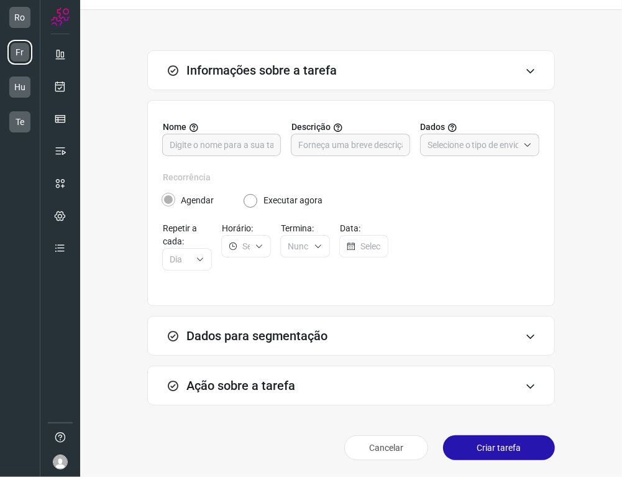
click at [258, 390] on h3 "Ação sobre a tarefa" at bounding box center [240, 385] width 109 height 15
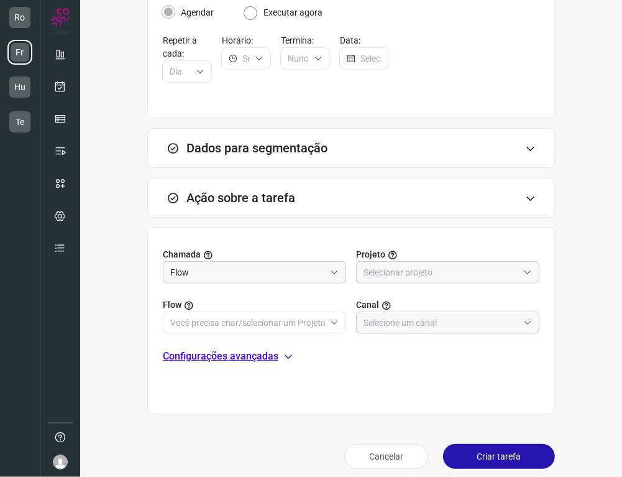
scroll to position [227, 0]
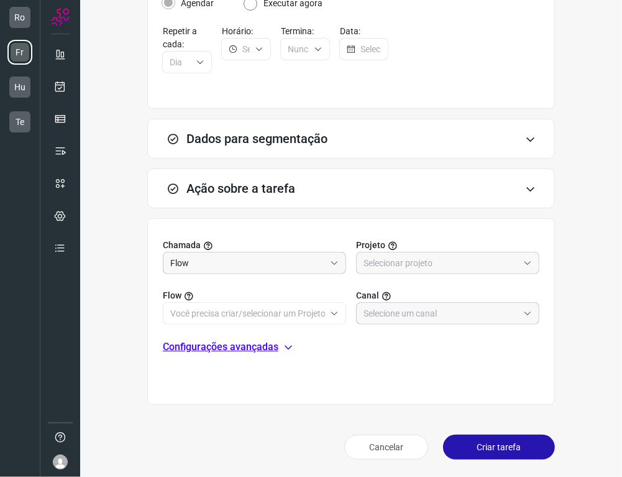
click at [398, 309] on input "text" at bounding box center [441, 313] width 155 height 21
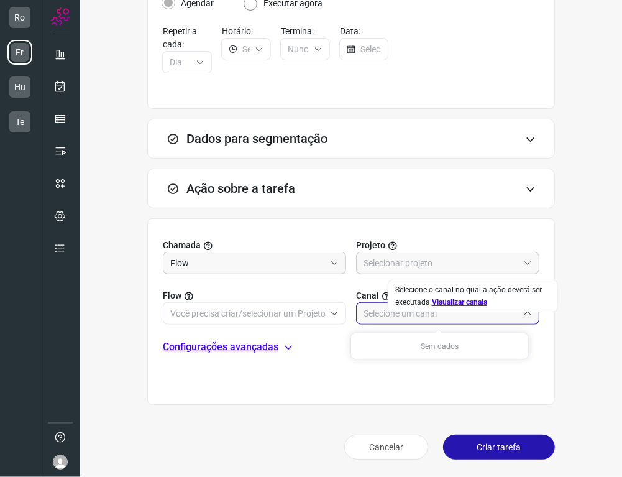
click at [417, 305] on link "Visualizar canais" at bounding box center [459, 302] width 55 height 9
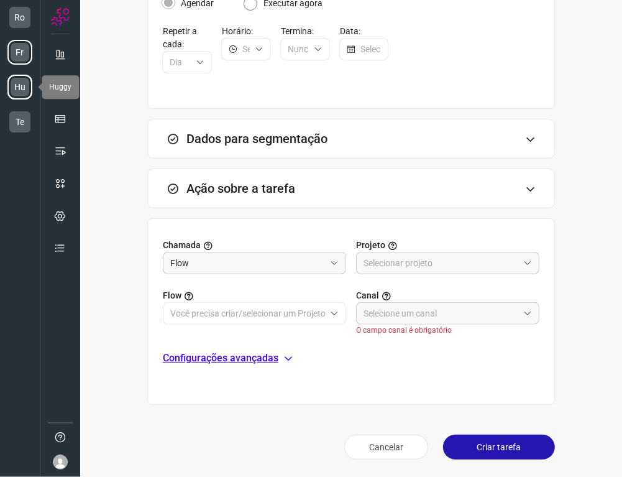
click at [14, 93] on li "Hu" at bounding box center [19, 87] width 25 height 25
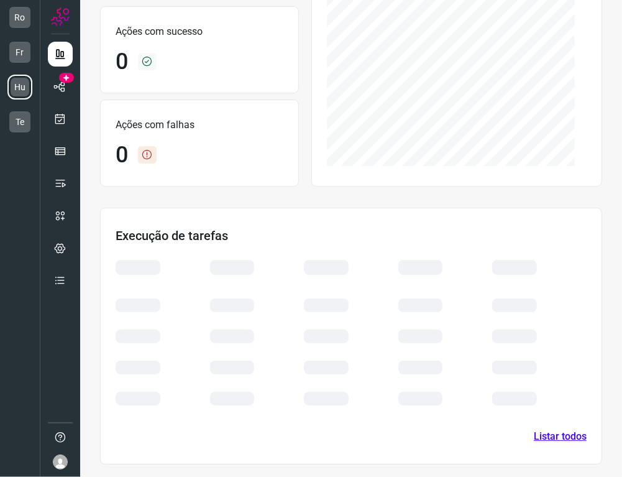
scroll to position [181, 0]
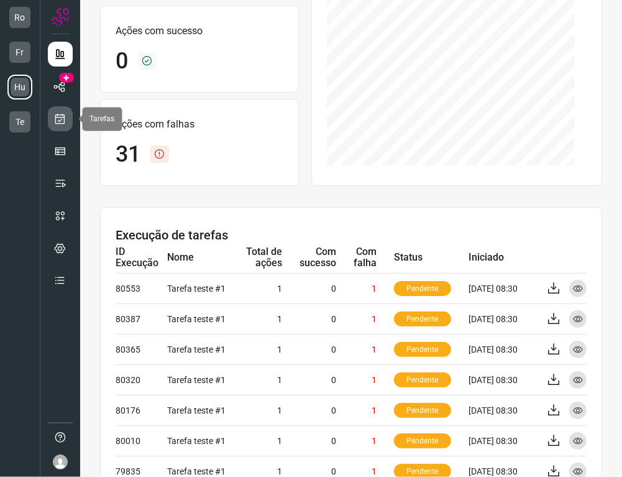
click at [63, 114] on icon at bounding box center [60, 118] width 13 height 12
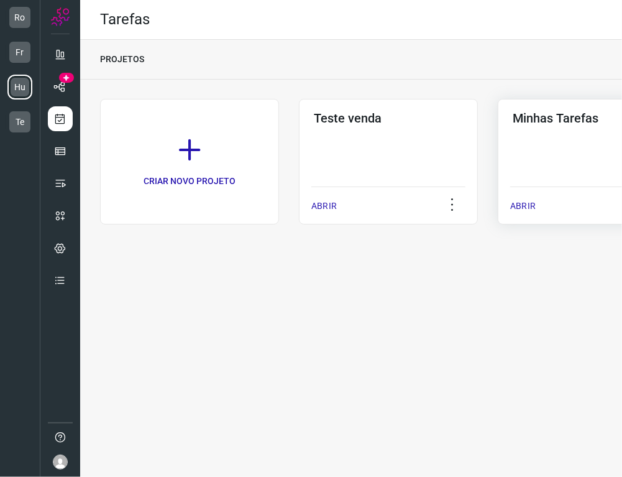
click at [417, 177] on div "Minhas Tarefas ABRIR" at bounding box center [587, 162] width 179 height 126
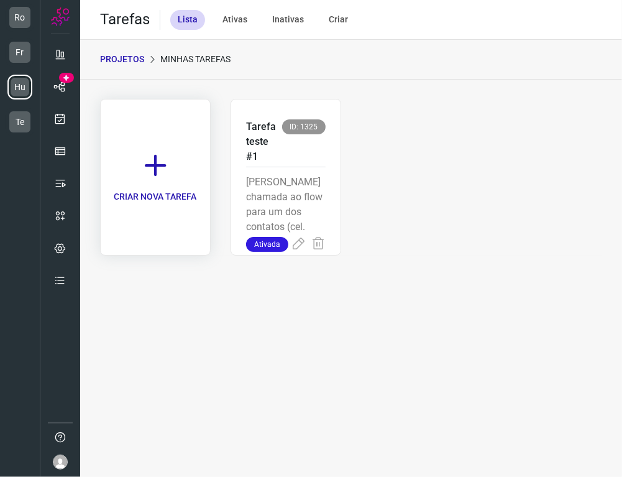
click at [181, 154] on link "CRIAR NOVA TAREFA" at bounding box center [155, 177] width 111 height 157
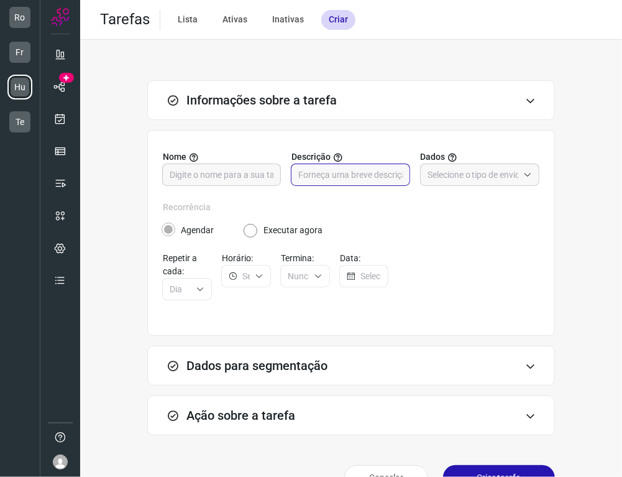
click at [328, 177] on input "text" at bounding box center [350, 174] width 104 height 21
type input "teste"
click at [417, 174] on input "text" at bounding box center [473, 174] width 91 height 21
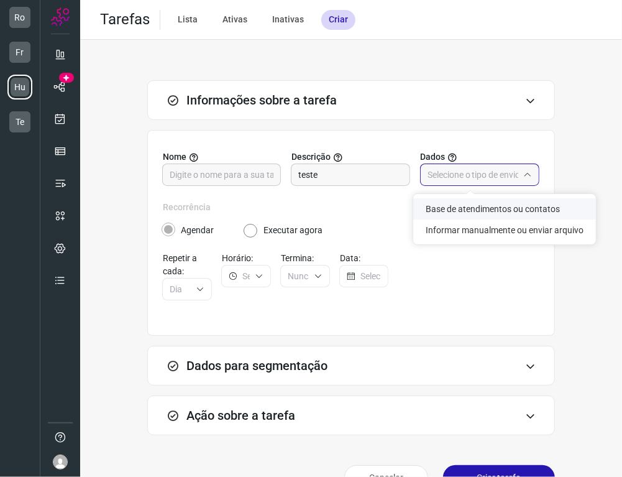
click at [417, 211] on li "Base de atendimentos ou contatos" at bounding box center [504, 208] width 183 height 21
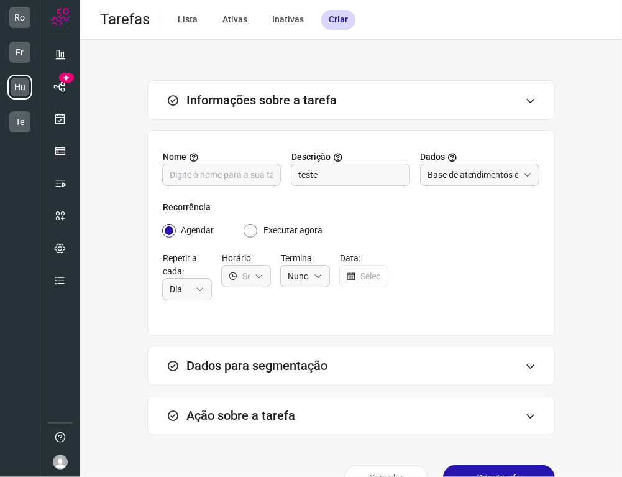
click at [417, 211] on body "Ro Fr Hu Te Tarefas Lista Ativas Inativas Criar Informações sobre a tarefa Nome…" at bounding box center [311, 238] width 622 height 477
click at [417, 175] on input "Base de atendimentos ou contatos" at bounding box center [473, 174] width 91 height 21
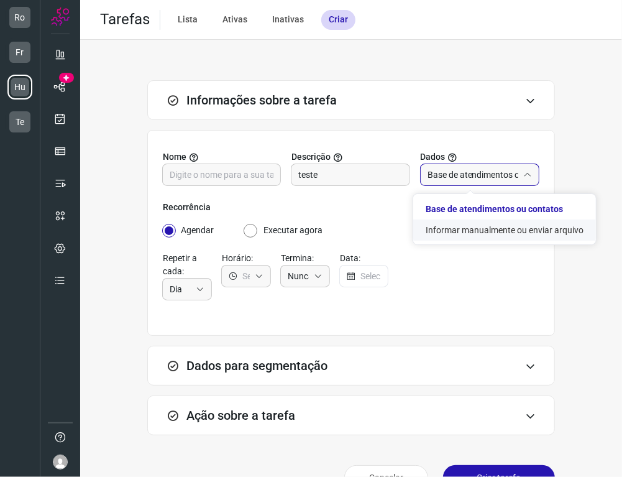
click at [417, 227] on li "Informar manualmente ou enviar arquivo" at bounding box center [504, 229] width 183 height 21
type input "Informar manualmente ou enviar arquivo"
radio input "false"
radio input "true"
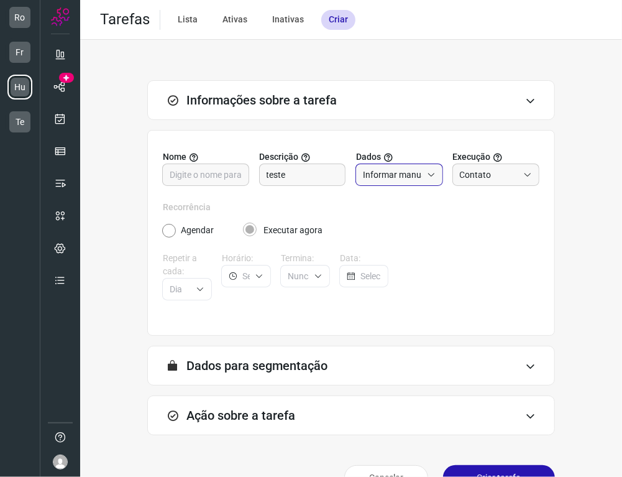
click at [288, 410] on h3 "Ação sobre a tarefa" at bounding box center [240, 415] width 109 height 15
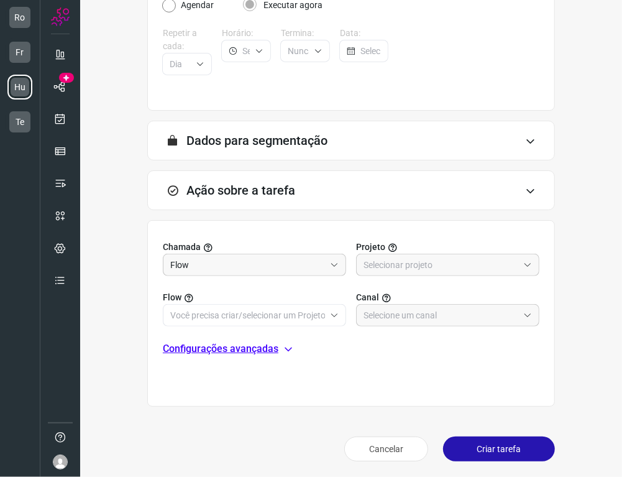
scroll to position [227, 0]
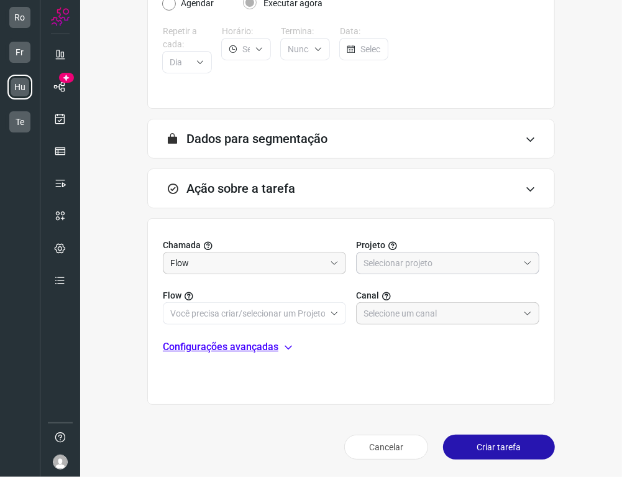
click at [390, 265] on input "text" at bounding box center [441, 262] width 155 height 21
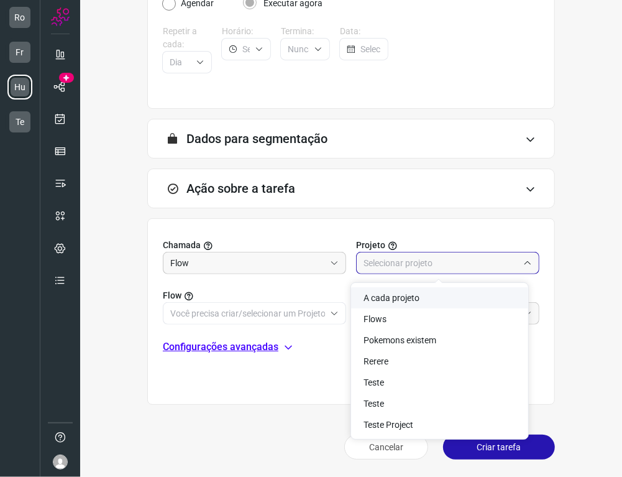
click at [393, 298] on span "A cada projeto" at bounding box center [392, 298] width 56 height 10
type input "A cada projeto"
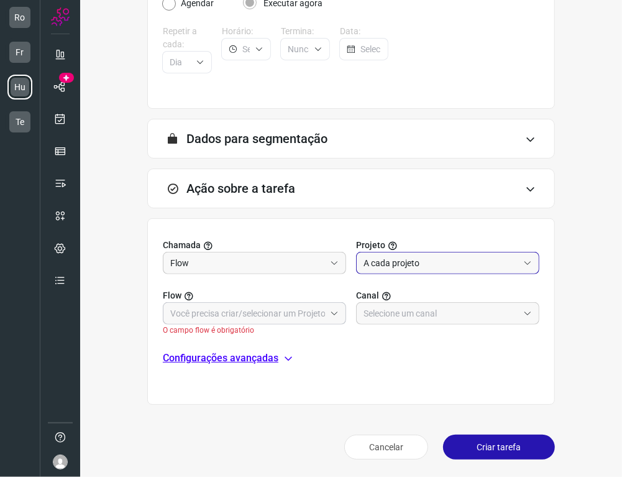
click at [277, 309] on input "text" at bounding box center [247, 313] width 155 height 21
click at [382, 313] on input "text" at bounding box center [441, 313] width 155 height 21
click at [417, 315] on input "text" at bounding box center [441, 313] width 155 height 21
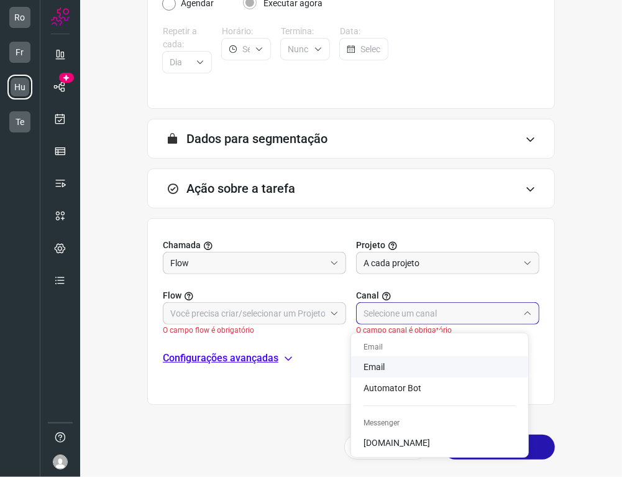
click at [400, 367] on li "Email" at bounding box center [439, 366] width 177 height 21
type input "Email"
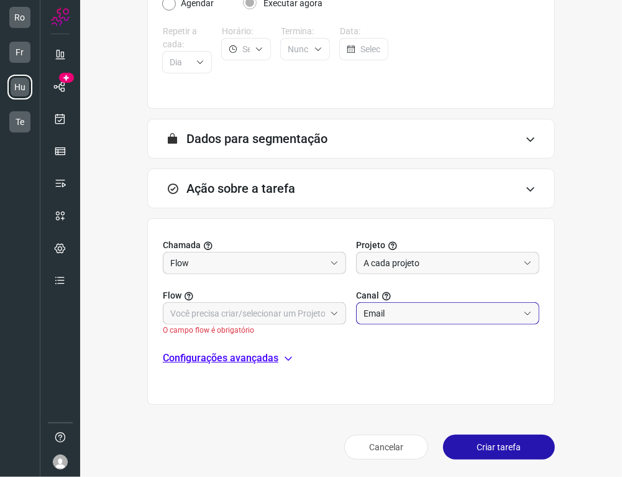
click at [377, 307] on input "Email" at bounding box center [441, 313] width 155 height 21
